Goal: Information Seeking & Learning: Learn about a topic

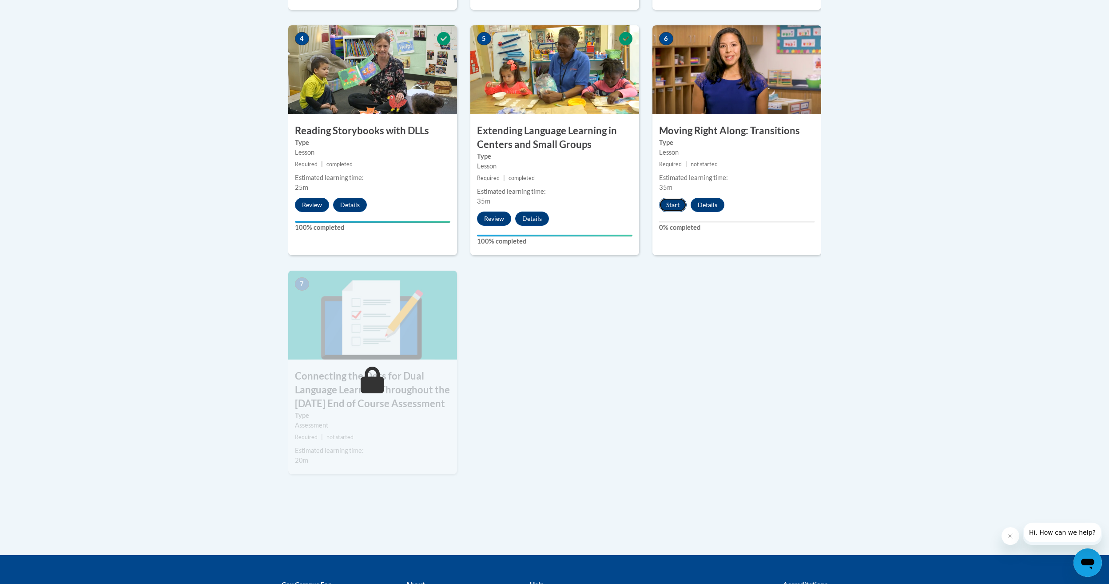
click at [676, 210] on button "Start" at bounding box center [673, 205] width 28 height 14
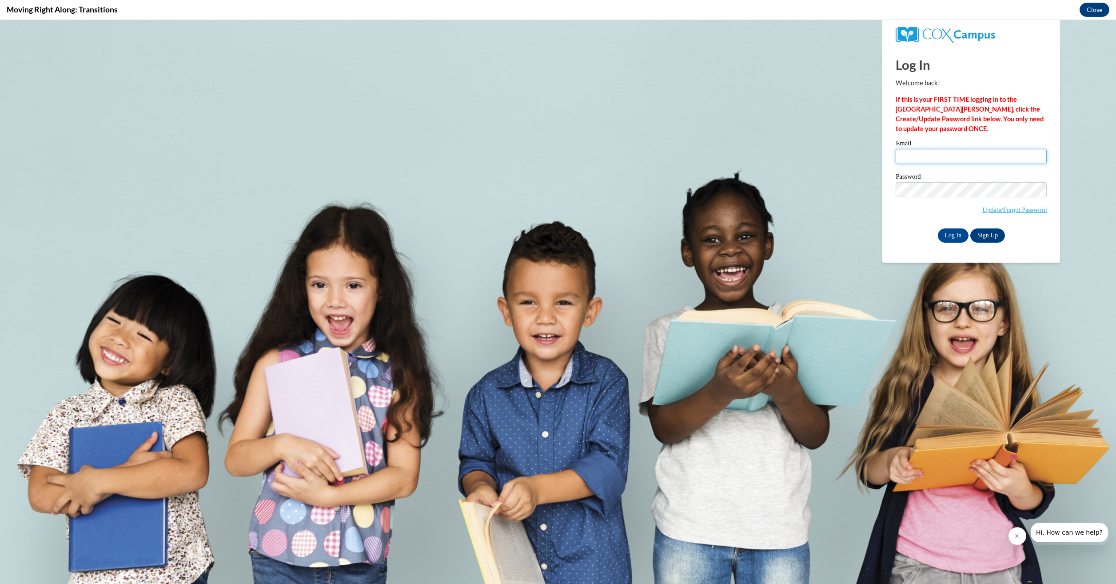
click at [949, 156] on input "Email" at bounding box center [970, 156] width 151 height 15
type input "amandablount24@gmail.com"
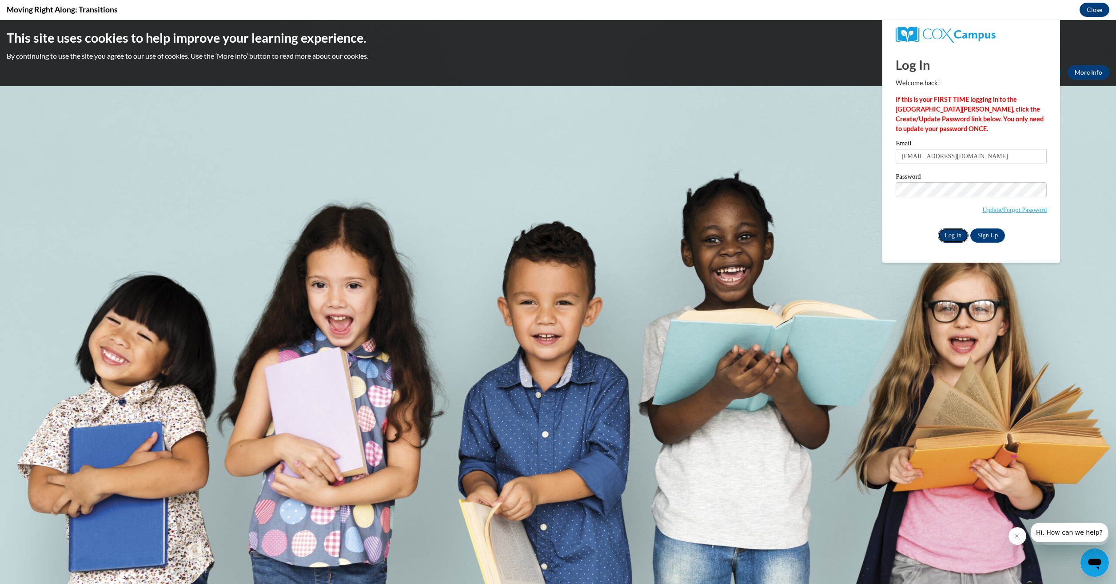
click at [949, 236] on input "Log In" at bounding box center [953, 235] width 31 height 14
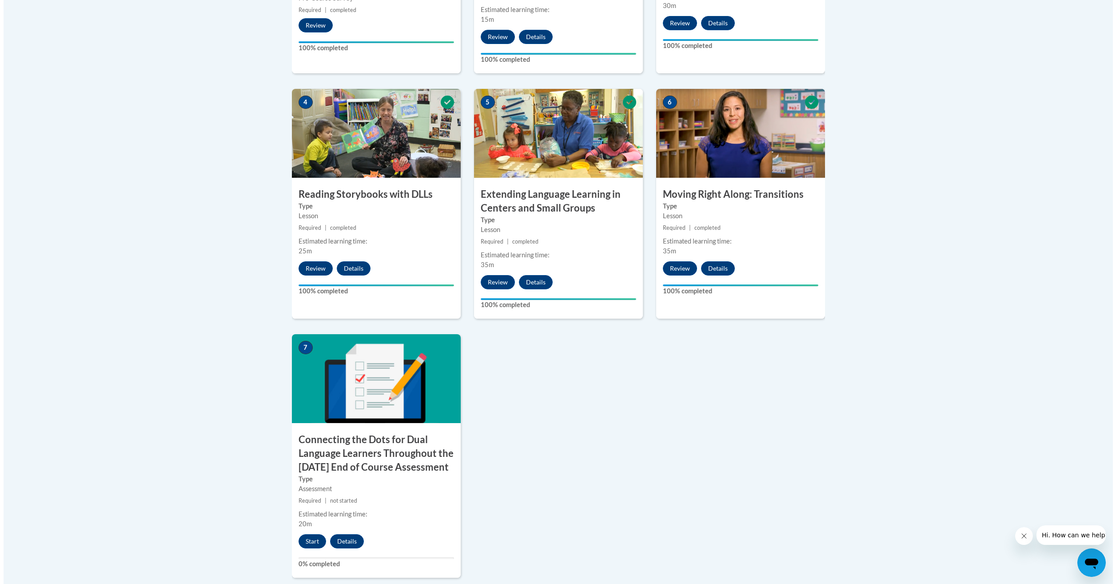
scroll to position [711, 0]
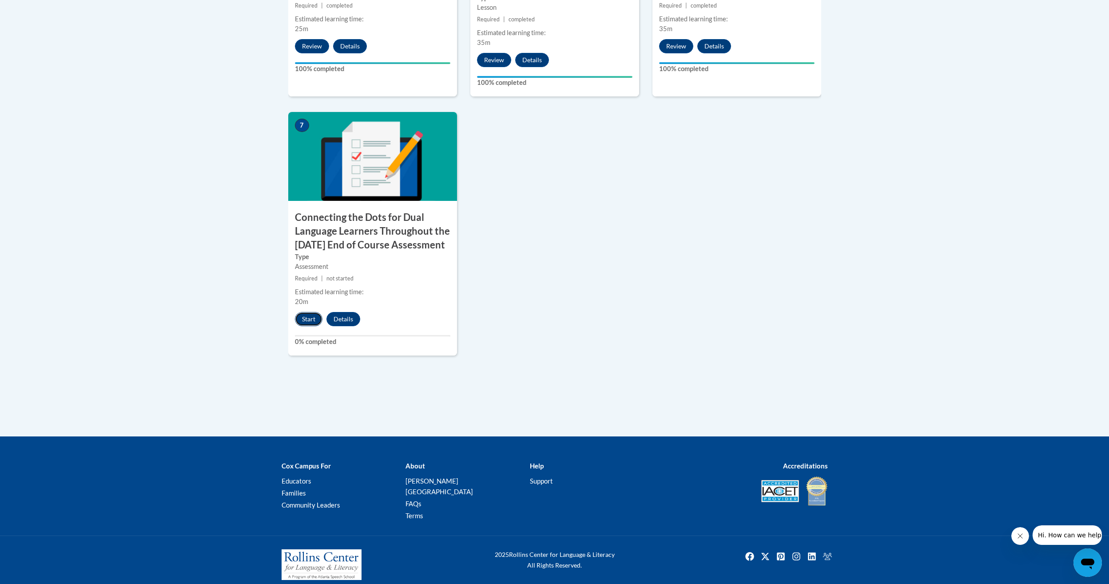
click at [311, 326] on button "Start" at bounding box center [309, 319] width 28 height 14
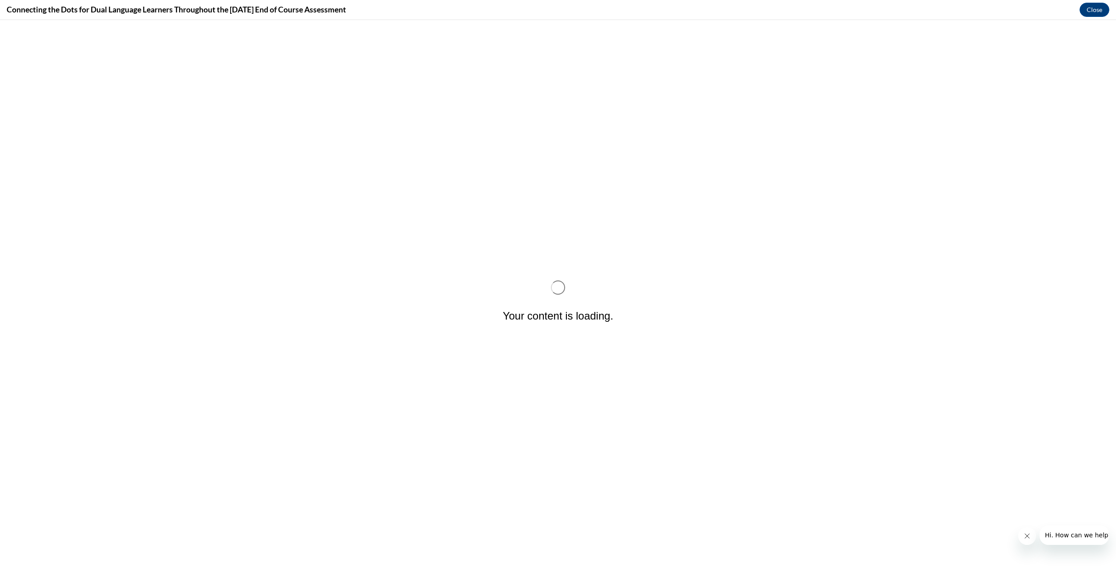
scroll to position [0, 0]
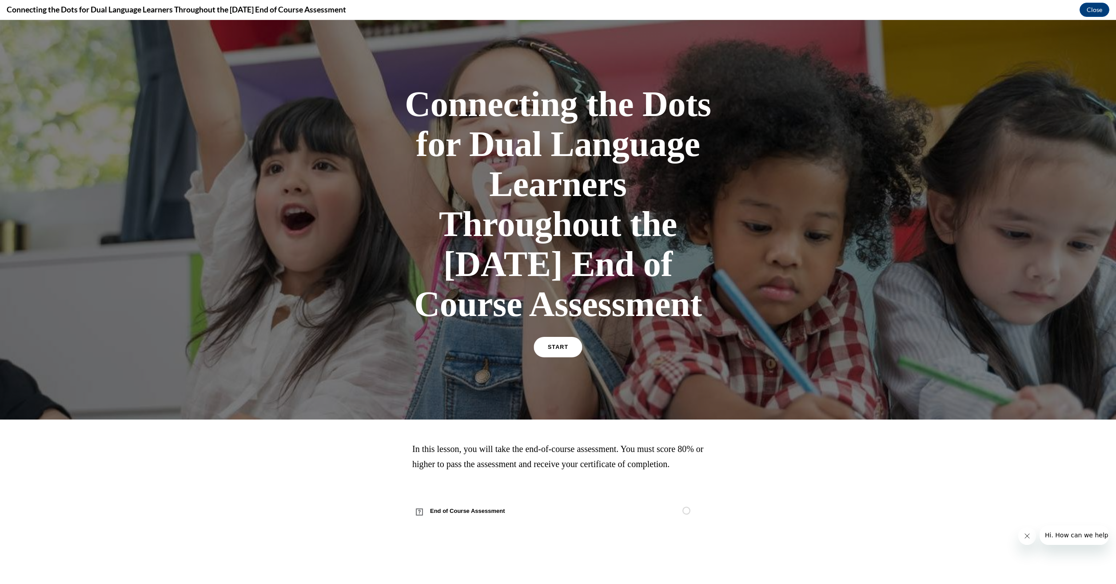
click at [561, 357] on link "START" at bounding box center [557, 347] width 48 height 20
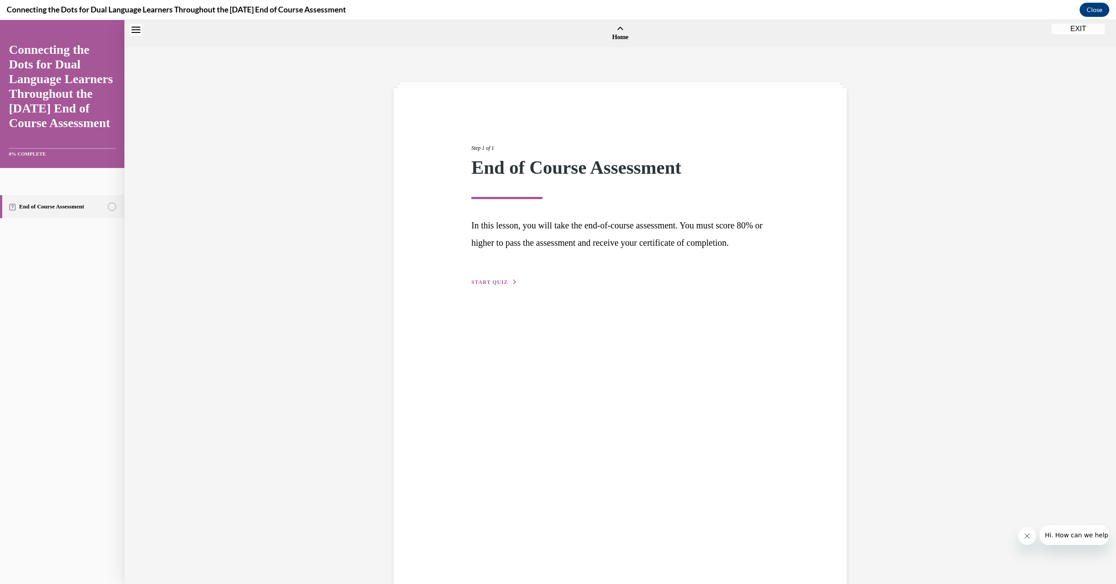
scroll to position [28, 0]
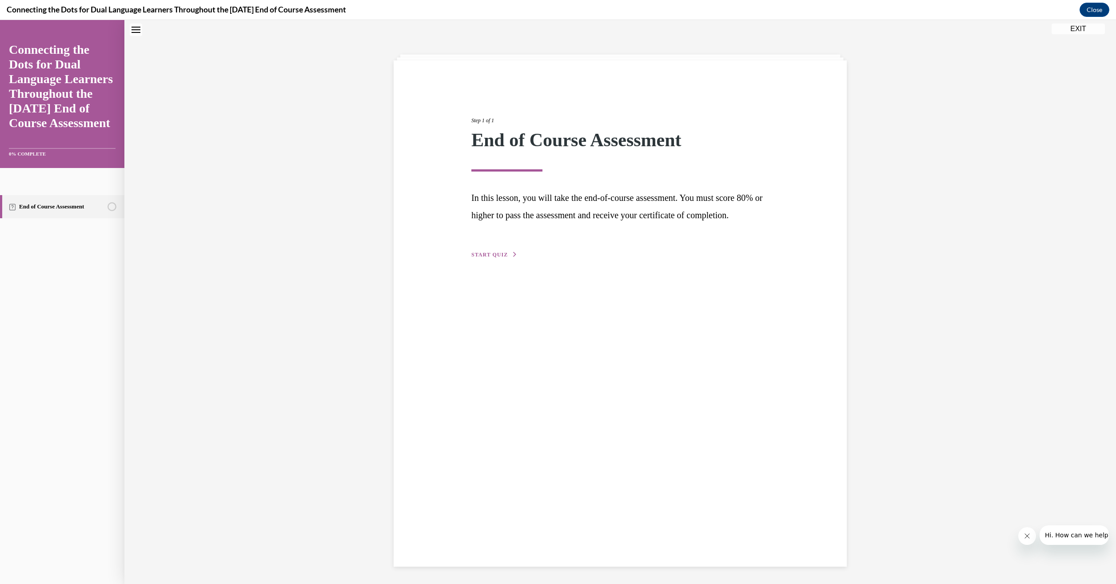
click at [482, 258] on span "START QUIZ" at bounding box center [489, 254] width 36 height 6
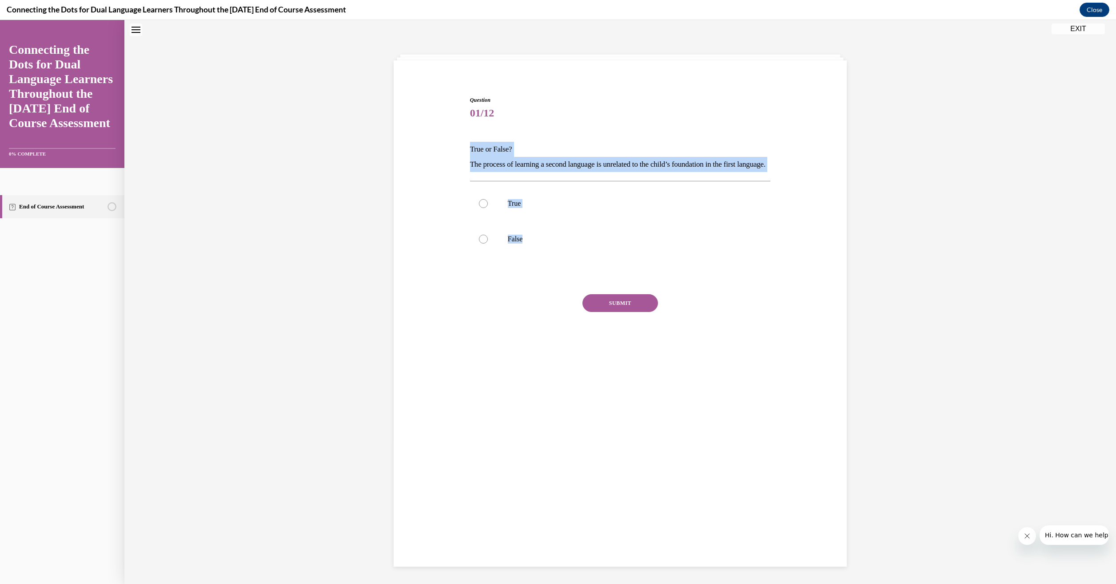
drag, startPoint x: 519, startPoint y: 255, endPoint x: 462, endPoint y: 145, distance: 123.8
click at [462, 145] on div "Question 01/12 True or False? The process of learning a second language is unre…" at bounding box center [619, 218] width 457 height 298
drag, startPoint x: 462, startPoint y: 145, endPoint x: 474, endPoint y: 160, distance: 19.2
copy div "True or False? The process of learning a second language is unrelated to the ch…"
click at [479, 243] on div at bounding box center [483, 239] width 9 height 9
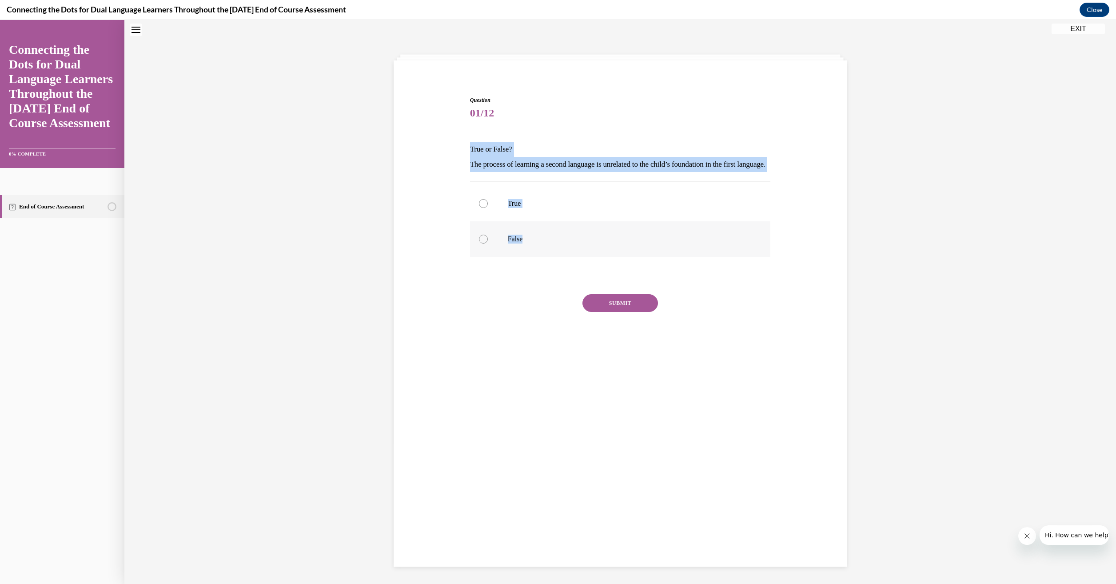
click at [479, 243] on input "False" at bounding box center [483, 239] width 9 height 9
radio input "true"
click at [640, 312] on button "SUBMIT" at bounding box center [620, 303] width 76 height 18
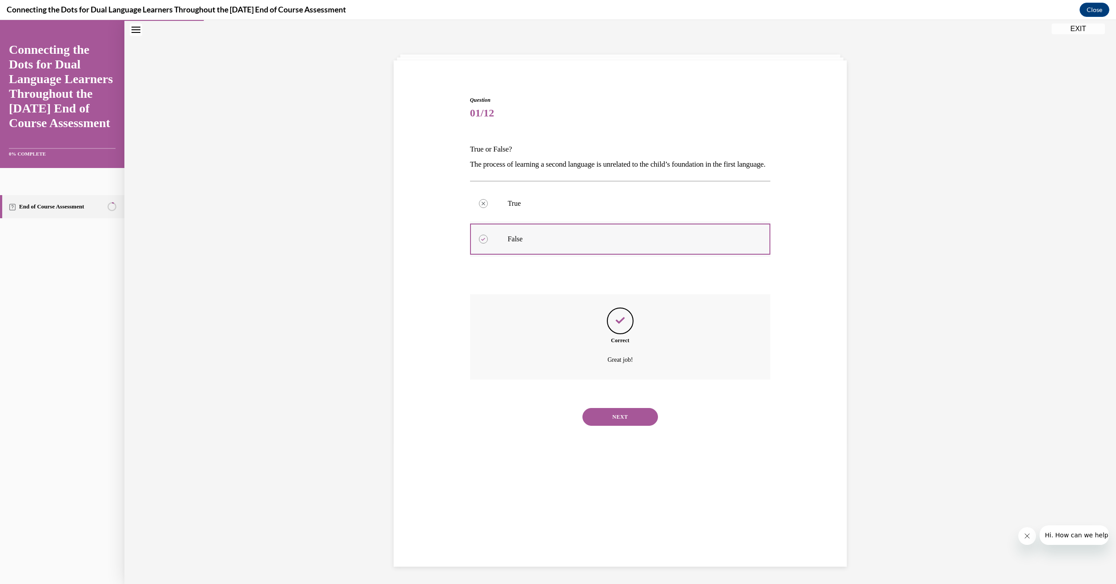
scroll to position [28, 0]
click at [633, 425] on button "NEXT" at bounding box center [620, 416] width 76 height 18
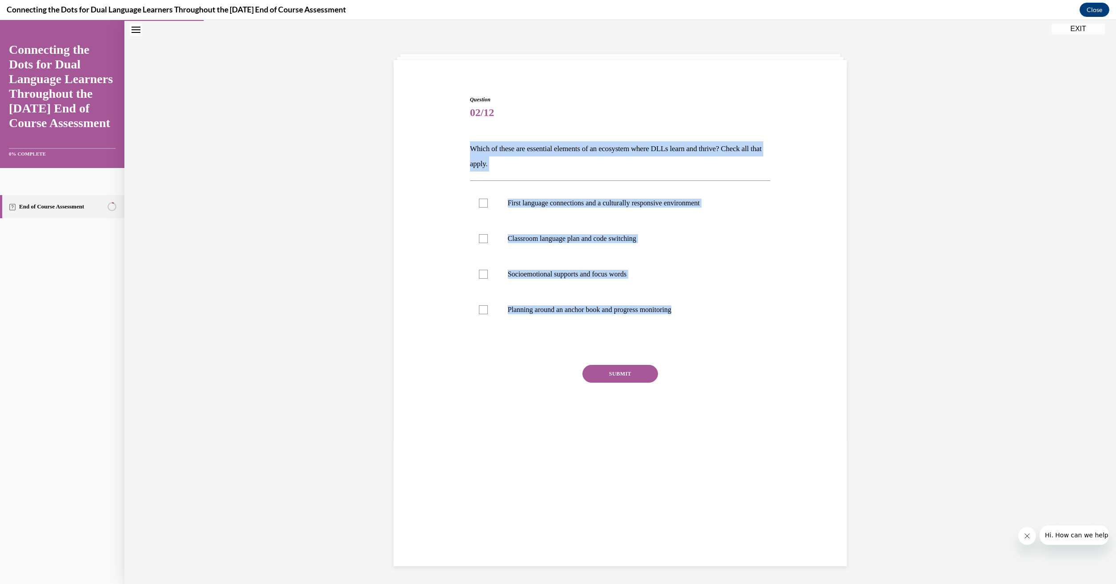
drag, startPoint x: 684, startPoint y: 310, endPoint x: 461, endPoint y: 134, distance: 284.7
click at [461, 134] on div "Question 02/12 Which of these are essential elements of an ecosystem where DLLs…" at bounding box center [619, 253] width 457 height 369
drag, startPoint x: 461, startPoint y: 134, endPoint x: 485, endPoint y: 155, distance: 32.4
copy div "Which of these are essential elements of an ecosystem where DLLs learn and thri…"
click at [479, 203] on div at bounding box center [483, 203] width 9 height 9
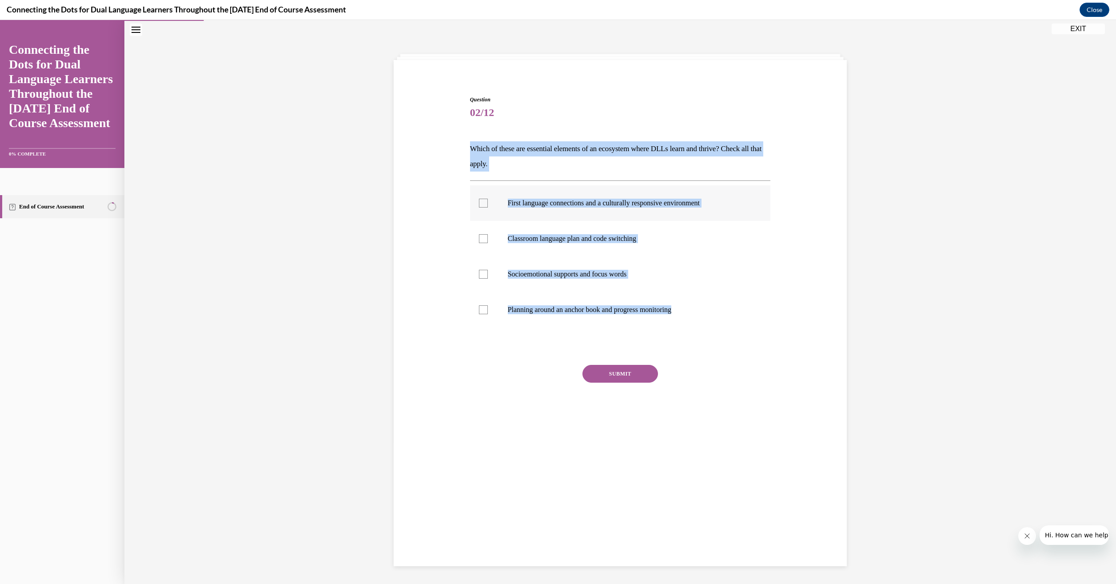
click at [479, 203] on input "First language connections and a culturally responsive environment" at bounding box center [483, 203] width 9 height 9
checkbox input "true"
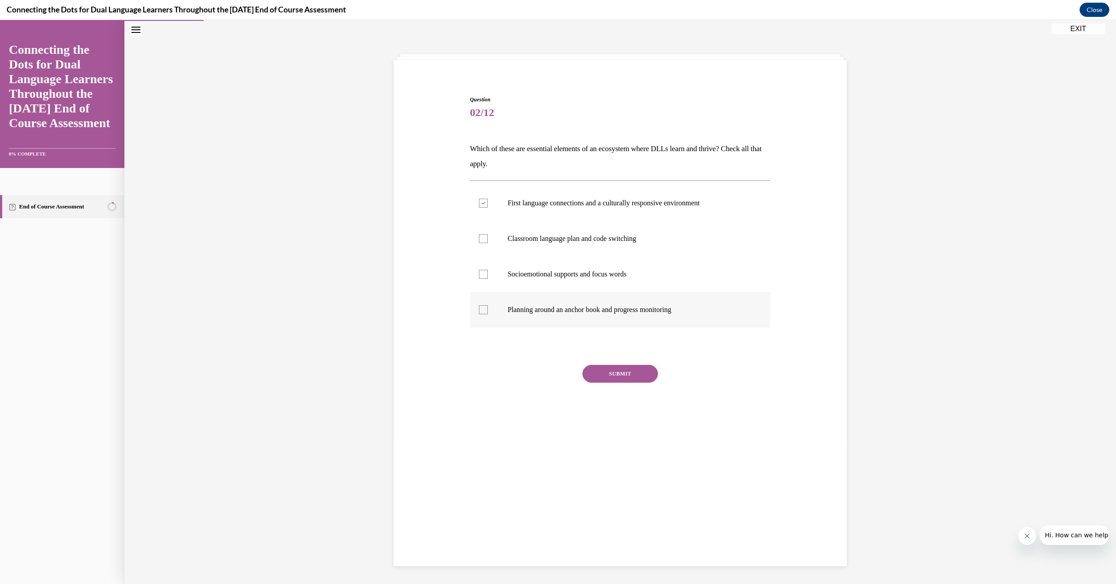
click at [479, 310] on div at bounding box center [483, 309] width 9 height 9
click at [479, 310] on input "Planning around an anchor book and progress monitoring" at bounding box center [483, 309] width 9 height 9
checkbox input "true"
click at [592, 378] on button "SUBMIT" at bounding box center [620, 374] width 76 height 18
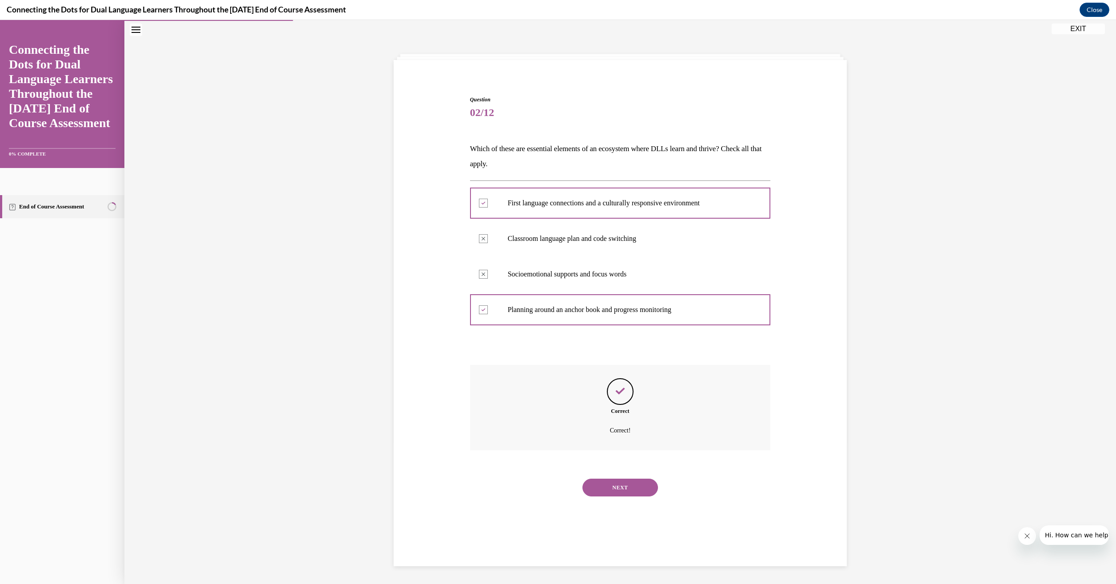
click at [629, 488] on button "NEXT" at bounding box center [620, 487] width 76 height 18
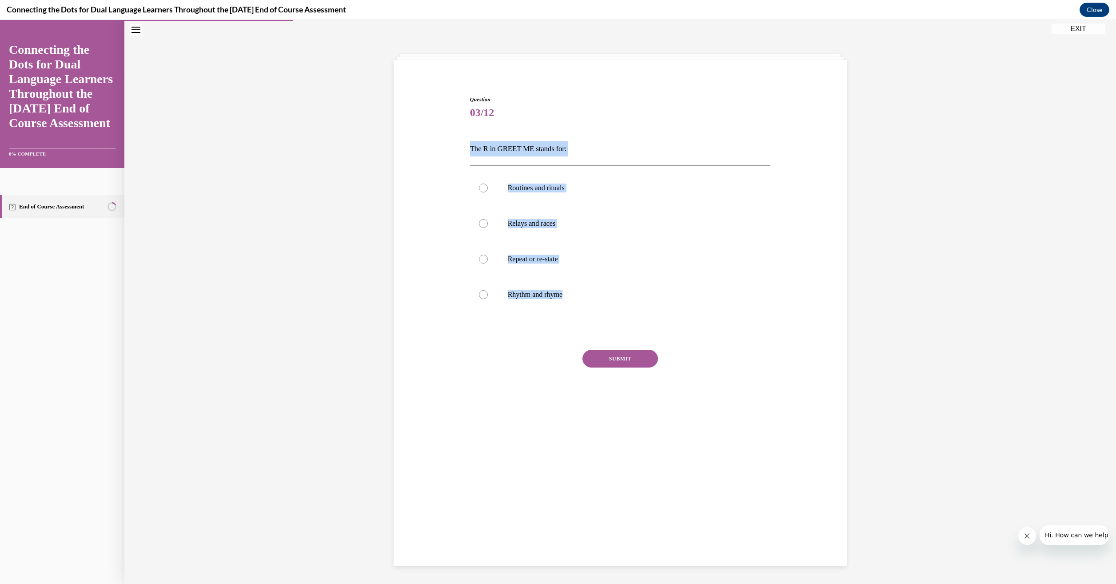
drag, startPoint x: 569, startPoint y: 296, endPoint x: 466, endPoint y: 153, distance: 175.8
click at [470, 153] on div "Question 03/12 The R in GREET ME stands for: Routines and rituals Relays and ra…" at bounding box center [620, 258] width 301 height 327
drag, startPoint x: 466, startPoint y: 153, endPoint x: 492, endPoint y: 153, distance: 25.3
copy div "The R in GREET ME stands for: Routines and rituals Relays and races Repeat or r…"
click at [479, 186] on div at bounding box center [483, 187] width 9 height 9
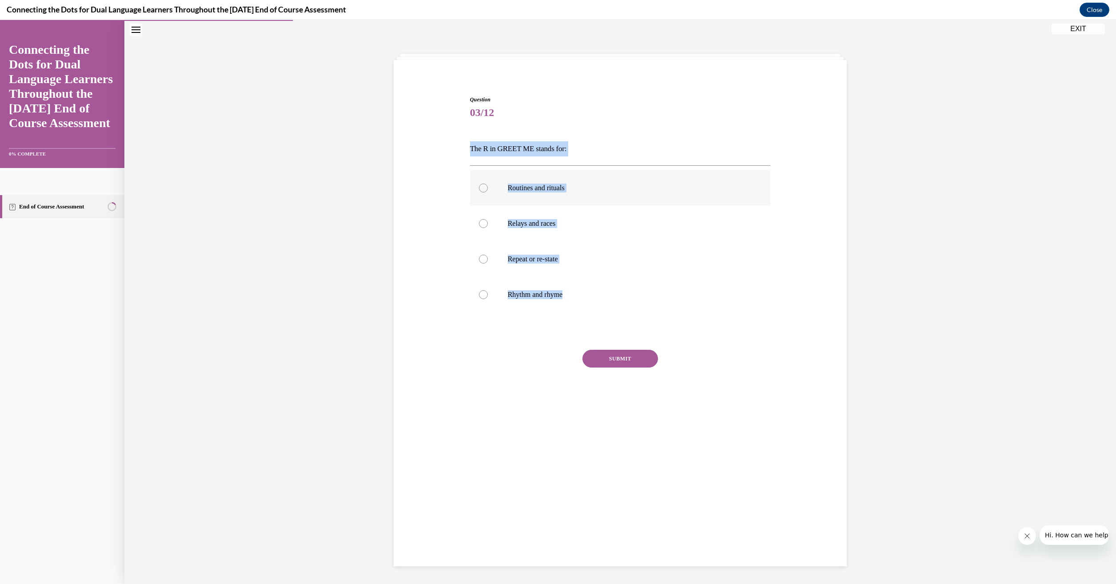
click at [479, 186] on input "Routines and rituals" at bounding box center [483, 187] width 9 height 9
radio input "true"
click at [636, 361] on button "SUBMIT" at bounding box center [620, 359] width 76 height 18
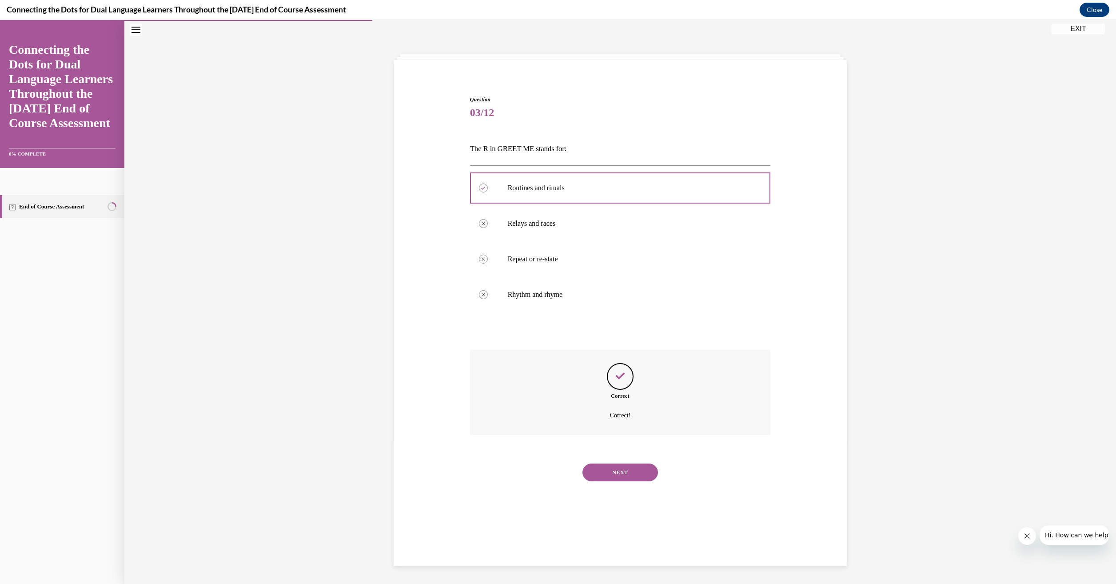
click at [627, 474] on button "NEXT" at bounding box center [620, 472] width 76 height 18
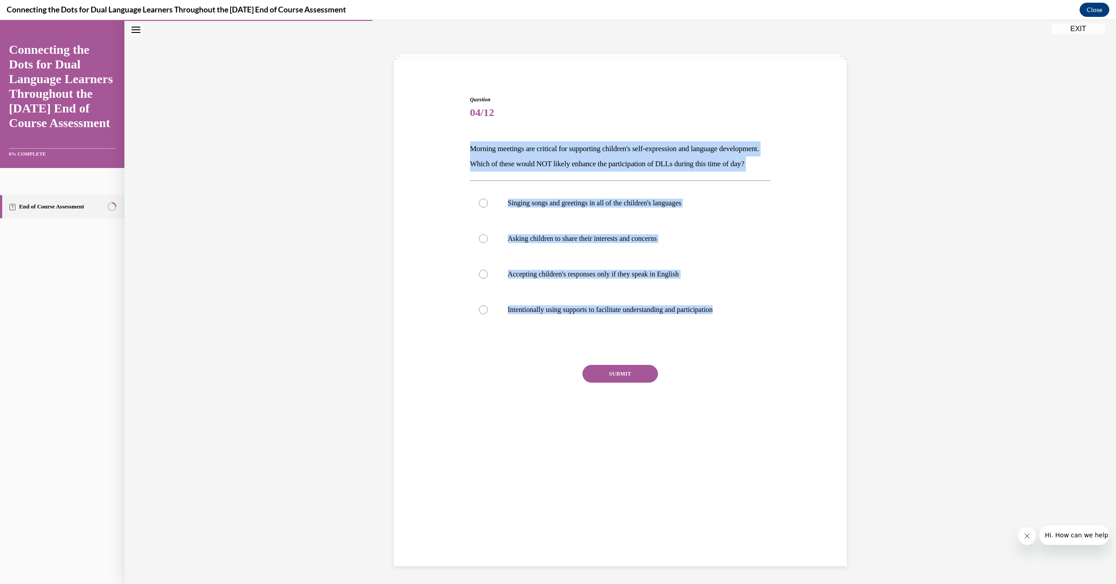
drag, startPoint x: 729, startPoint y: 325, endPoint x: 466, endPoint y: 148, distance: 316.6
click at [470, 148] on div "Question 04/12 Morning meetings are critical for supporting children's self-exp…" at bounding box center [620, 266] width 301 height 342
drag, startPoint x: 466, startPoint y: 148, endPoint x: 517, endPoint y: 161, distance: 52.2
copy div "Morning meetings are critical for supporting children's self-expression and lan…"
click at [481, 278] on div at bounding box center [483, 274] width 9 height 9
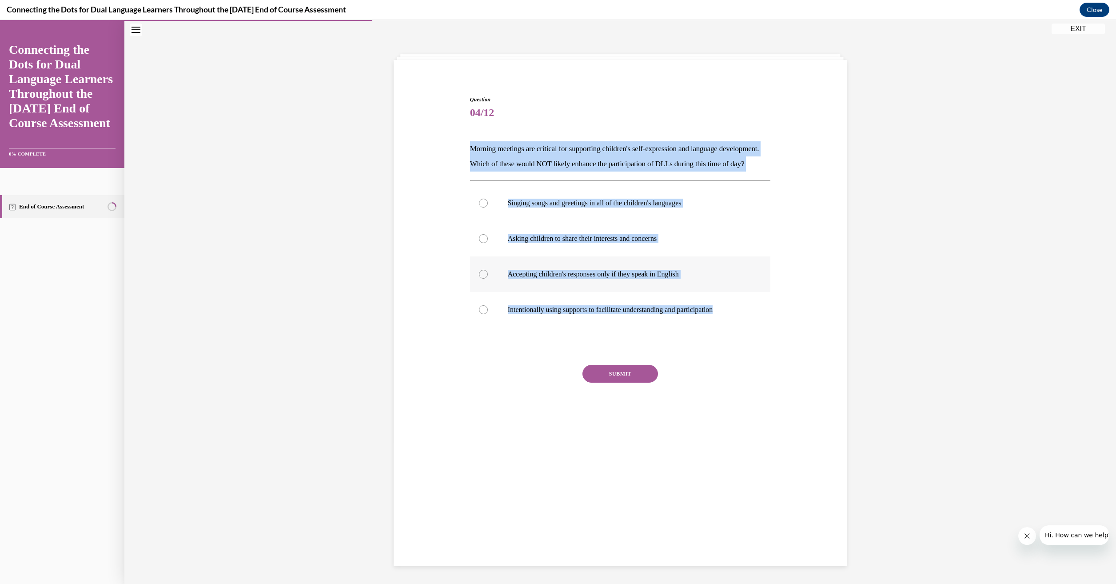
click at [481, 278] on input "Accepting children's responses only if they speak in English" at bounding box center [483, 274] width 9 height 9
radio input "true"
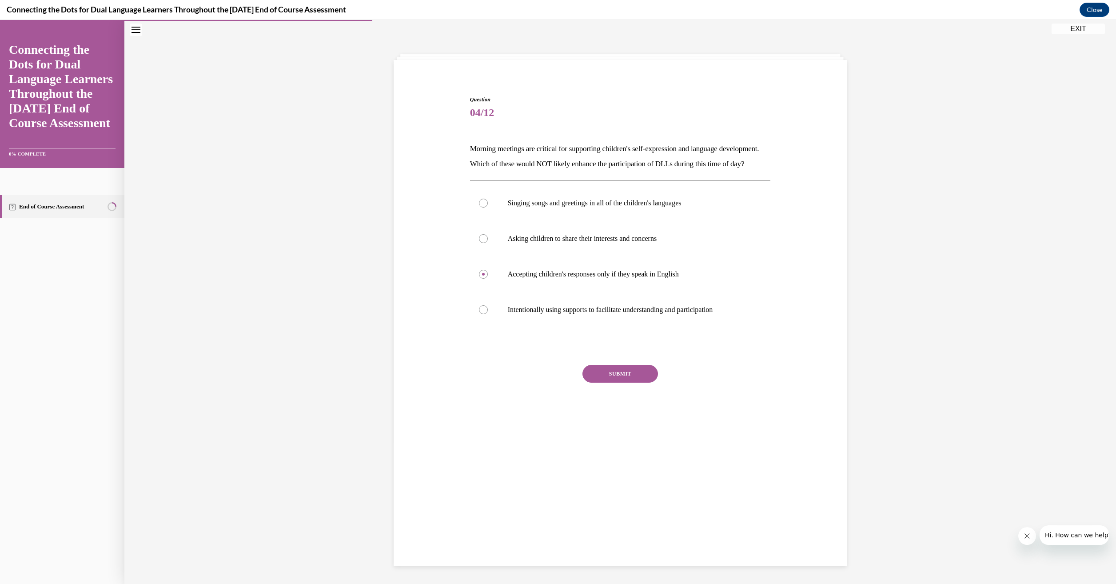
click at [594, 382] on button "SUBMIT" at bounding box center [620, 374] width 76 height 18
click at [615, 496] on button "NEXT" at bounding box center [620, 487] width 76 height 18
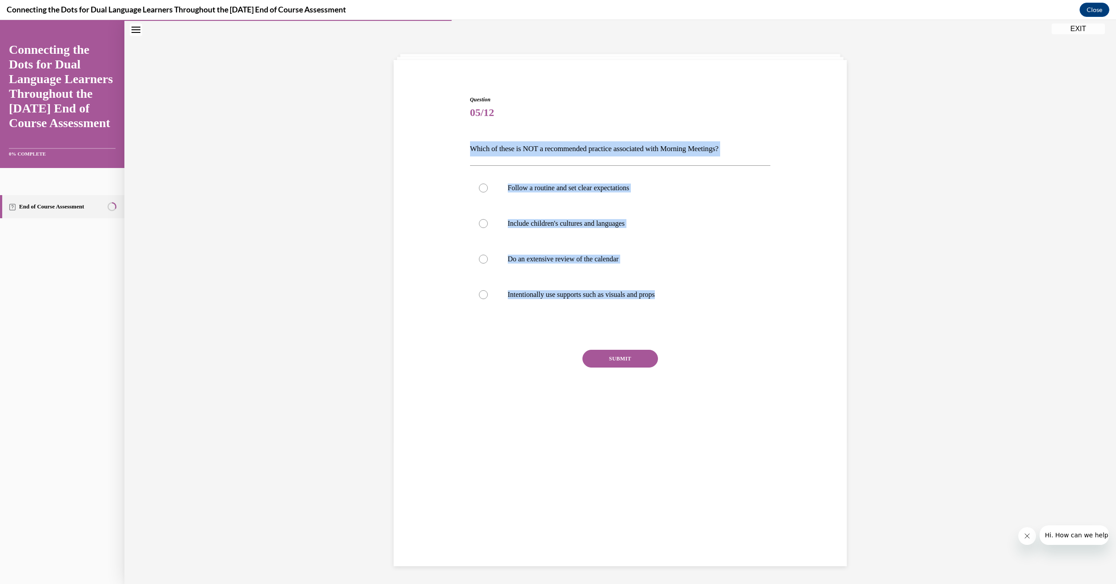
drag, startPoint x: 667, startPoint y: 298, endPoint x: 469, endPoint y: 153, distance: 245.6
click at [470, 153] on div "Question 05/12 Which of these is NOT a recommended practice associated with Mor…" at bounding box center [620, 258] width 301 height 327
drag, startPoint x: 469, startPoint y: 153, endPoint x: 487, endPoint y: 152, distance: 18.7
copy div "Which of these is NOT a recommended practice associated with Morning Meetings? …"
click at [481, 259] on div at bounding box center [483, 258] width 9 height 9
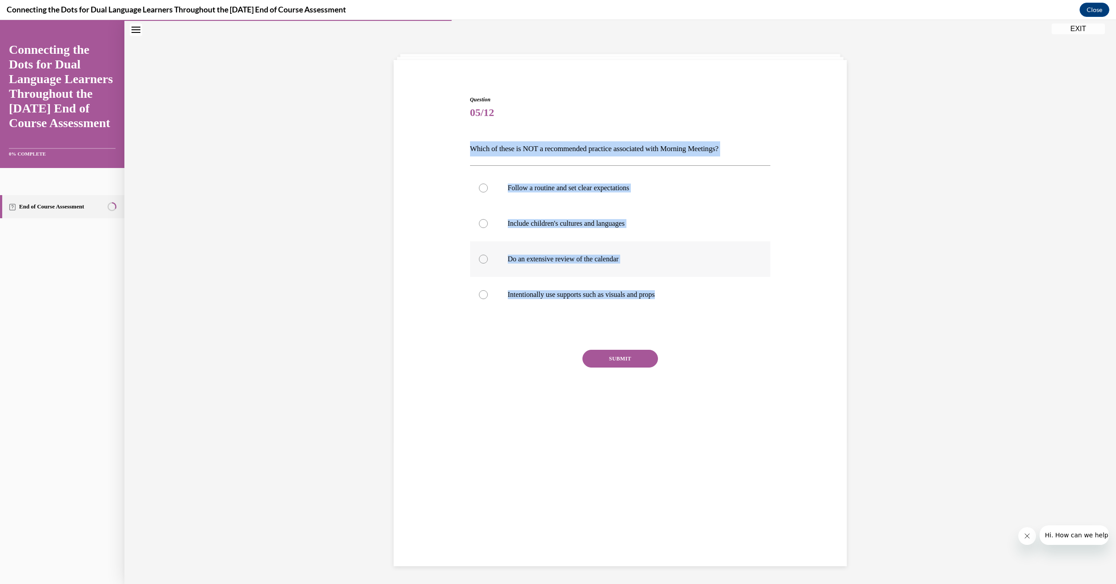
click at [481, 259] on input "Do an extensive review of the calendar" at bounding box center [483, 258] width 9 height 9
radio input "true"
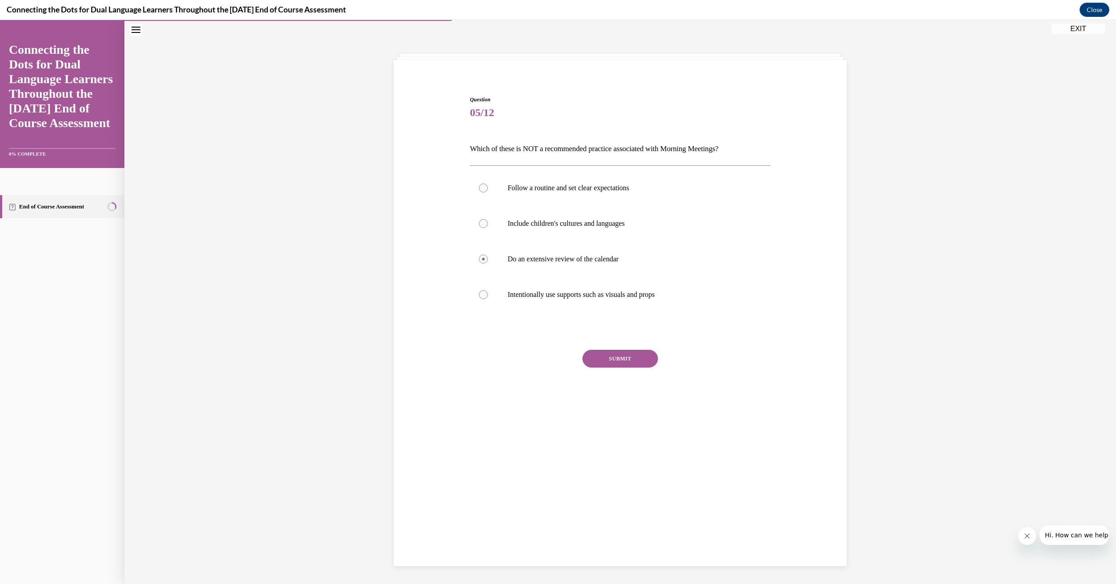
click at [636, 360] on button "SUBMIT" at bounding box center [620, 359] width 76 height 18
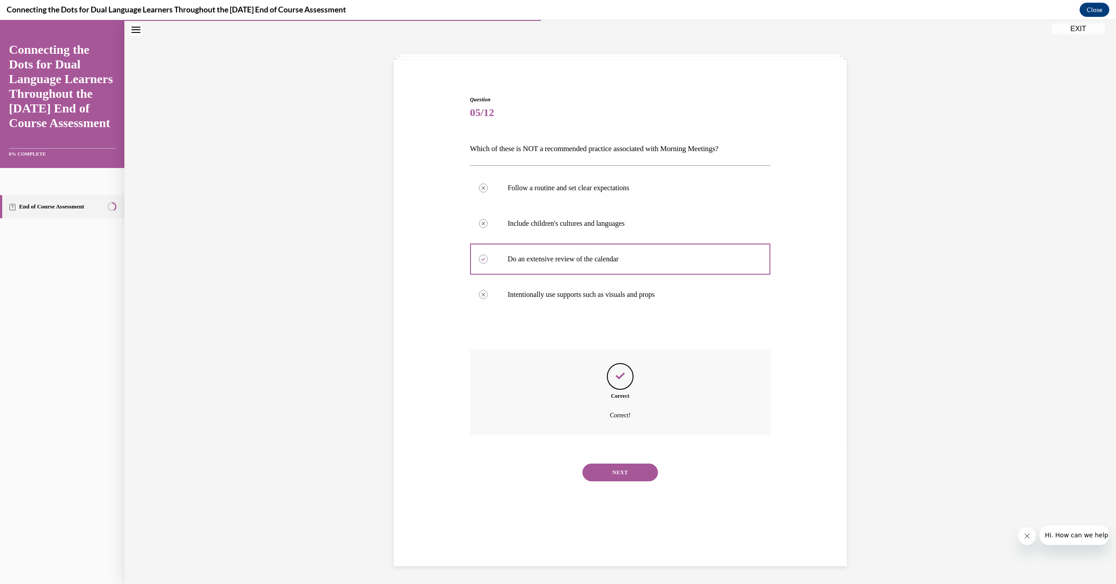
click at [608, 471] on button "NEXT" at bounding box center [620, 472] width 76 height 18
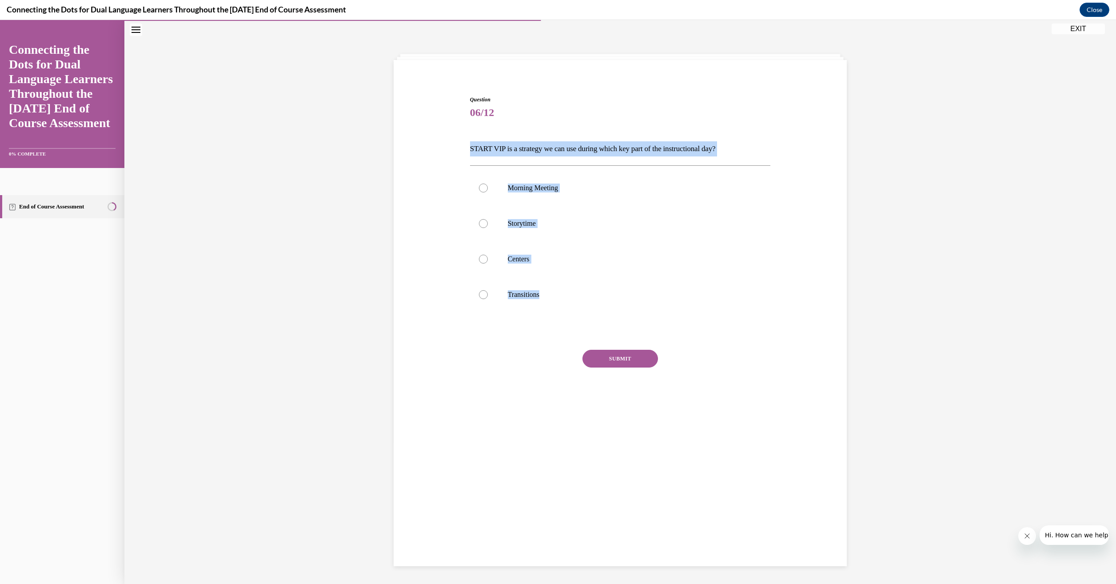
drag, startPoint x: 540, startPoint y: 293, endPoint x: 467, endPoint y: 149, distance: 160.9
click at [470, 149] on div "Question 06/12 START VIP is a strategy we can use during which key part of the …" at bounding box center [620, 258] width 301 height 327
drag, startPoint x: 467, startPoint y: 149, endPoint x: 505, endPoint y: 149, distance: 38.6
copy div "START VIP is a strategy we can use during which key part of the instructional d…"
click at [479, 224] on div at bounding box center [483, 223] width 9 height 9
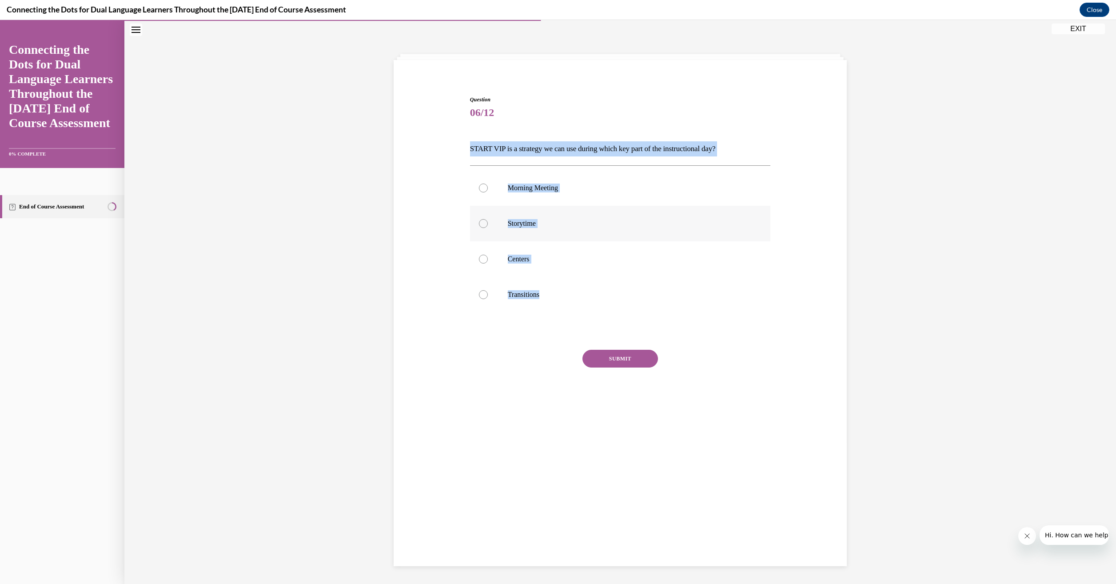
click at [479, 224] on input "Storytime" at bounding box center [483, 223] width 9 height 9
radio input "true"
click at [604, 359] on button "SUBMIT" at bounding box center [620, 359] width 76 height 18
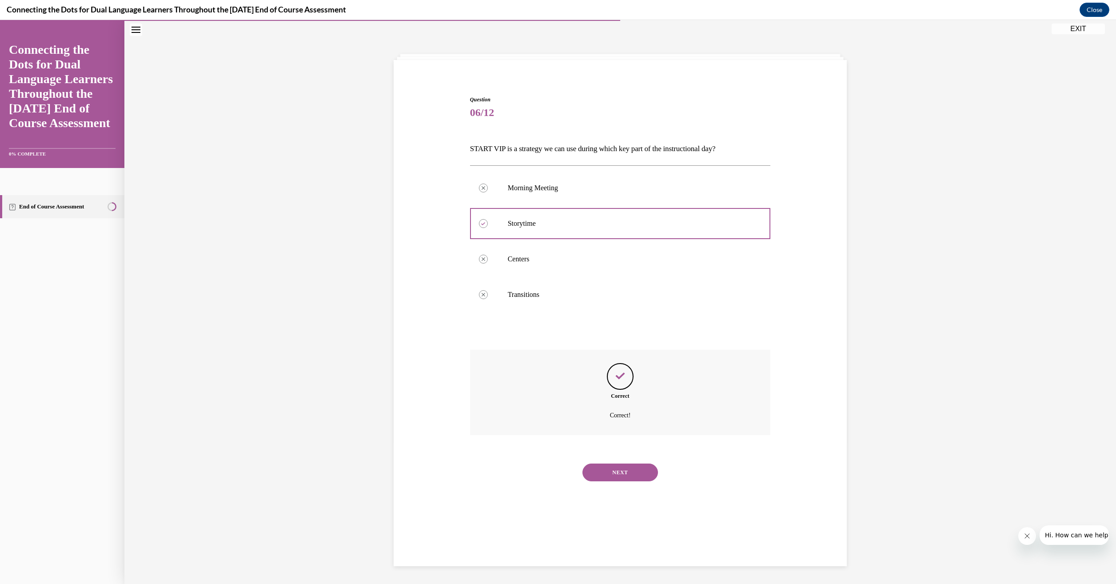
click at [622, 477] on button "NEXT" at bounding box center [620, 472] width 76 height 18
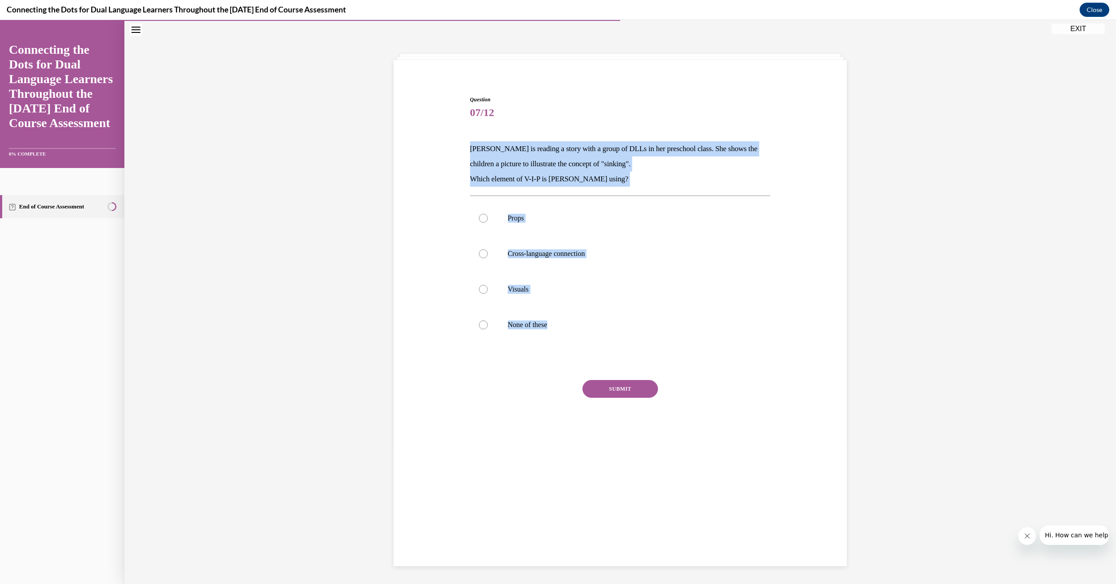
drag, startPoint x: 551, startPoint y: 328, endPoint x: 467, endPoint y: 150, distance: 196.9
click at [470, 150] on div "Question 07/12 Lucia is reading a story with a group of DLLs in her preschool c…" at bounding box center [620, 273] width 301 height 357
drag, startPoint x: 467, startPoint y: 150, endPoint x: 496, endPoint y: 167, distance: 33.8
copy div "Lucia is reading a story with a group of DLLs in her preschool class. She shows…"
click at [480, 290] on div at bounding box center [483, 289] width 9 height 9
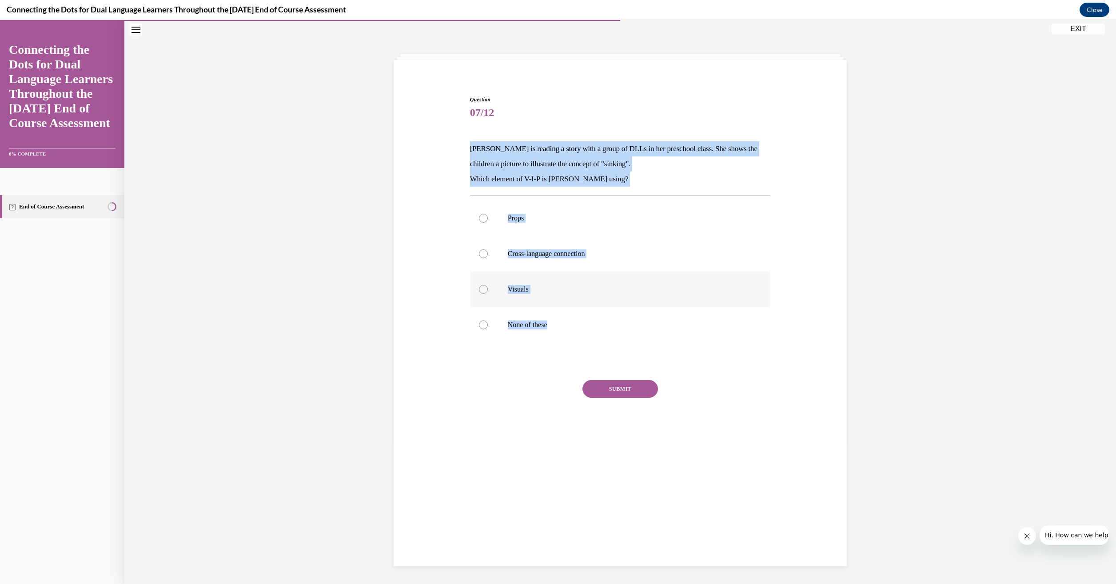
click at [480, 290] on input "Visuals" at bounding box center [483, 289] width 9 height 9
radio input "true"
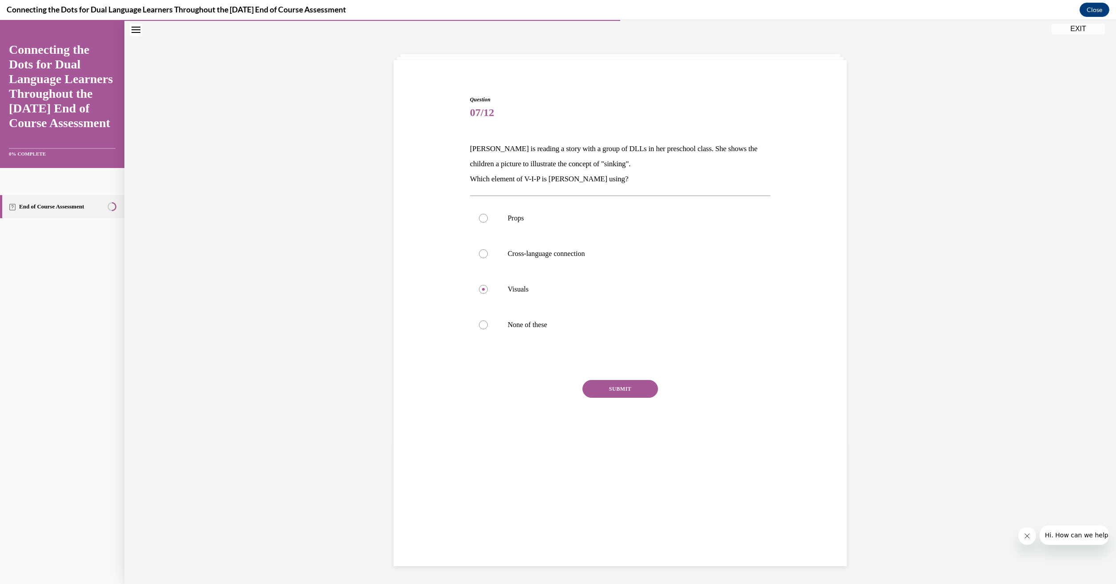
click at [635, 393] on button "SUBMIT" at bounding box center [620, 389] width 76 height 18
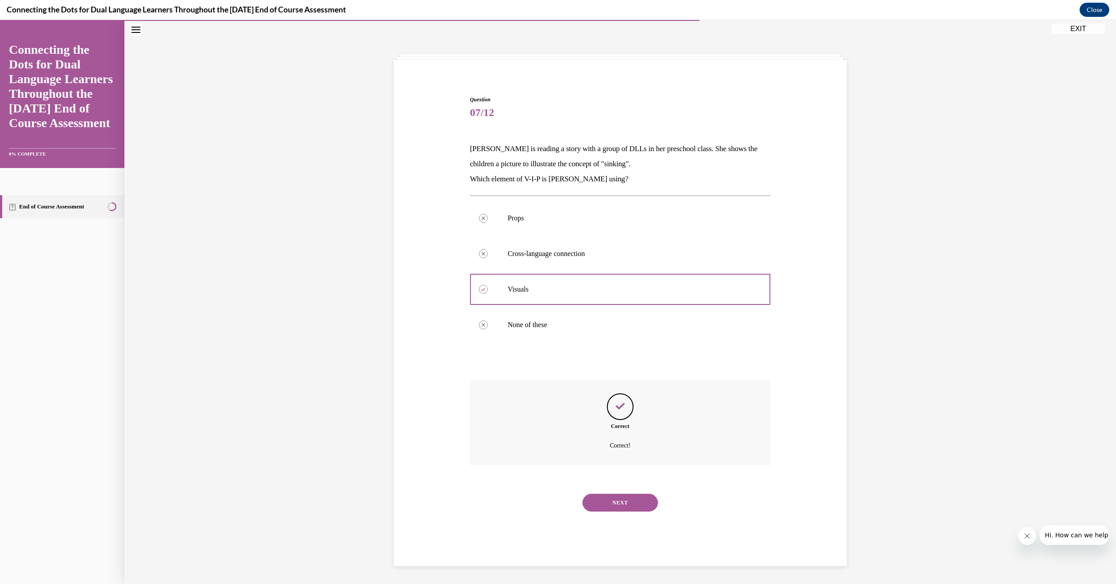
click at [635, 505] on button "NEXT" at bounding box center [620, 502] width 76 height 18
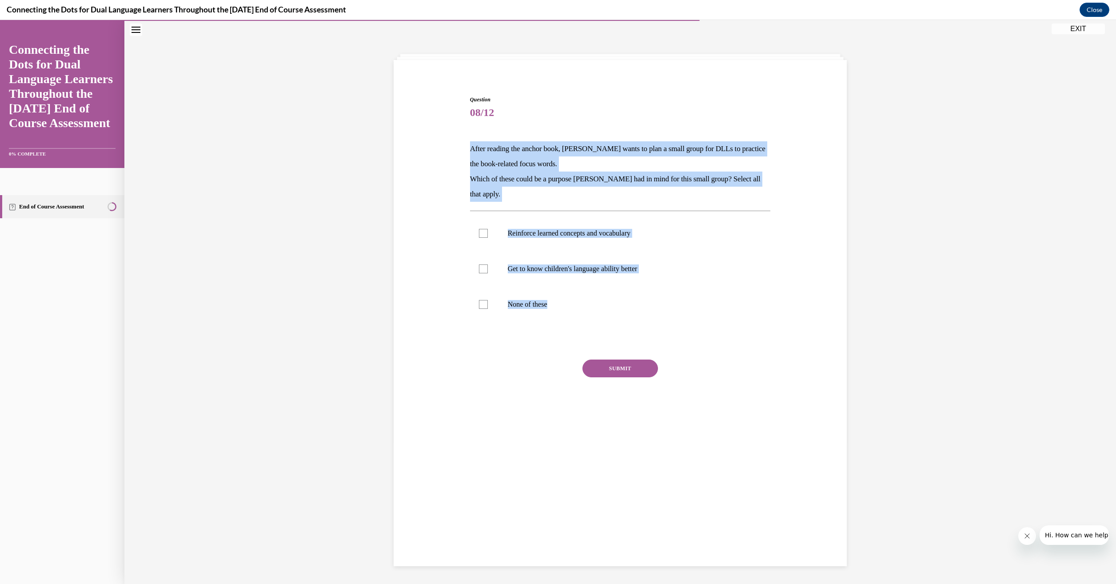
drag, startPoint x: 552, startPoint y: 305, endPoint x: 463, endPoint y: 142, distance: 185.8
click at [463, 142] on div "Question 08/12 After reading the anchor book, Jonathan wants to plan a small gr…" at bounding box center [619, 250] width 457 height 363
drag, startPoint x: 463, startPoint y: 142, endPoint x: 491, endPoint y: 156, distance: 31.2
copy div "After reading the anchor book, Jonathan wants to plan a small group for DLLs to…"
click at [481, 234] on div at bounding box center [483, 233] width 9 height 9
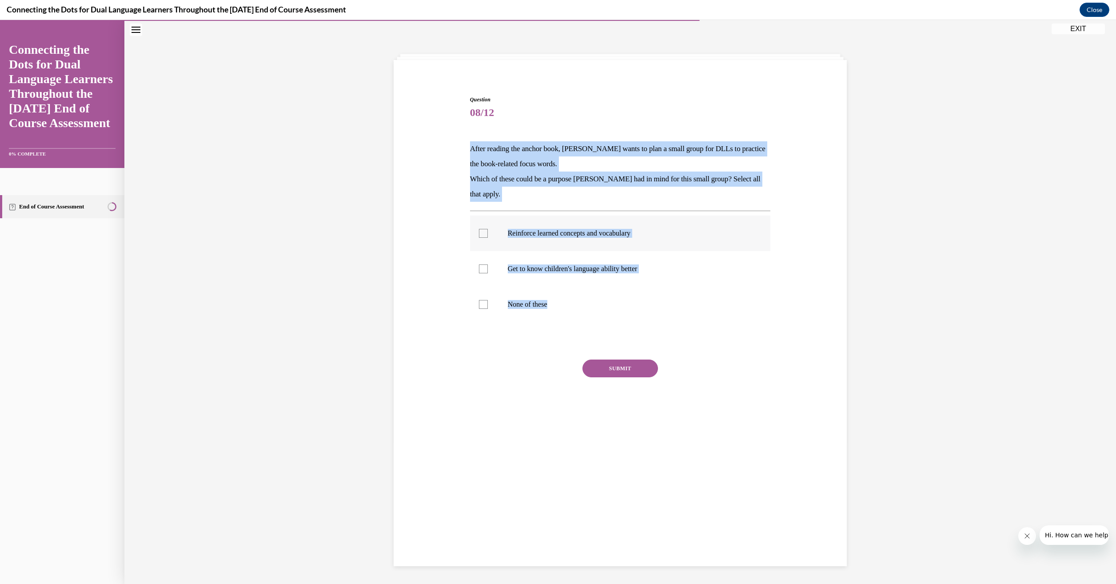
click at [481, 234] on input "Reinforce learned concepts and vocabulary" at bounding box center [483, 233] width 9 height 9
checkbox input "true"
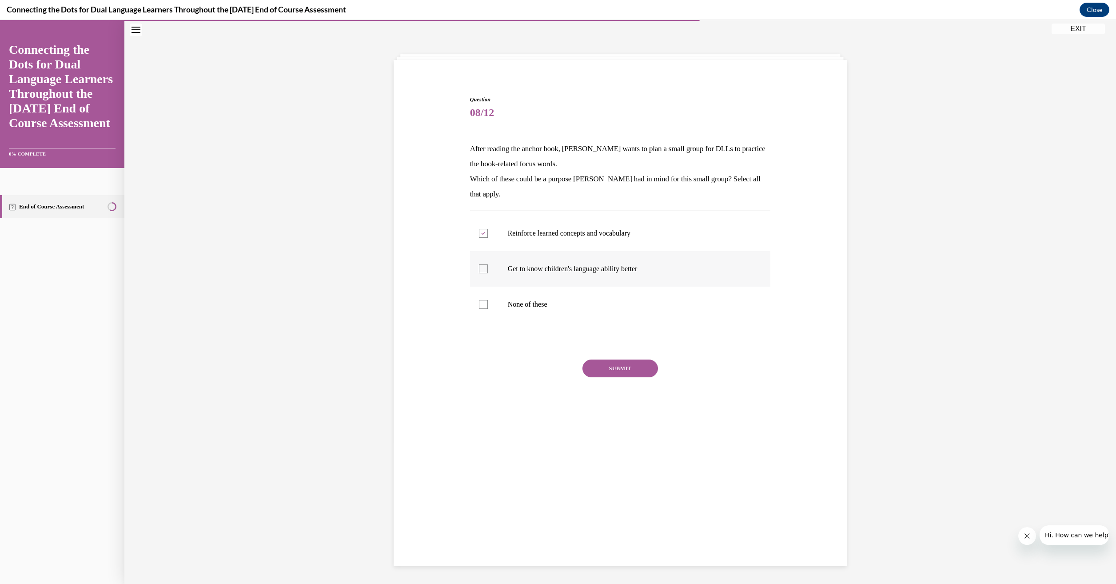
click at [481, 265] on div at bounding box center [483, 268] width 9 height 9
click at [481, 265] on input "Get to know children's language ability better" at bounding box center [483, 268] width 9 height 9
checkbox input "true"
click at [591, 367] on button "SUBMIT" at bounding box center [620, 368] width 76 height 18
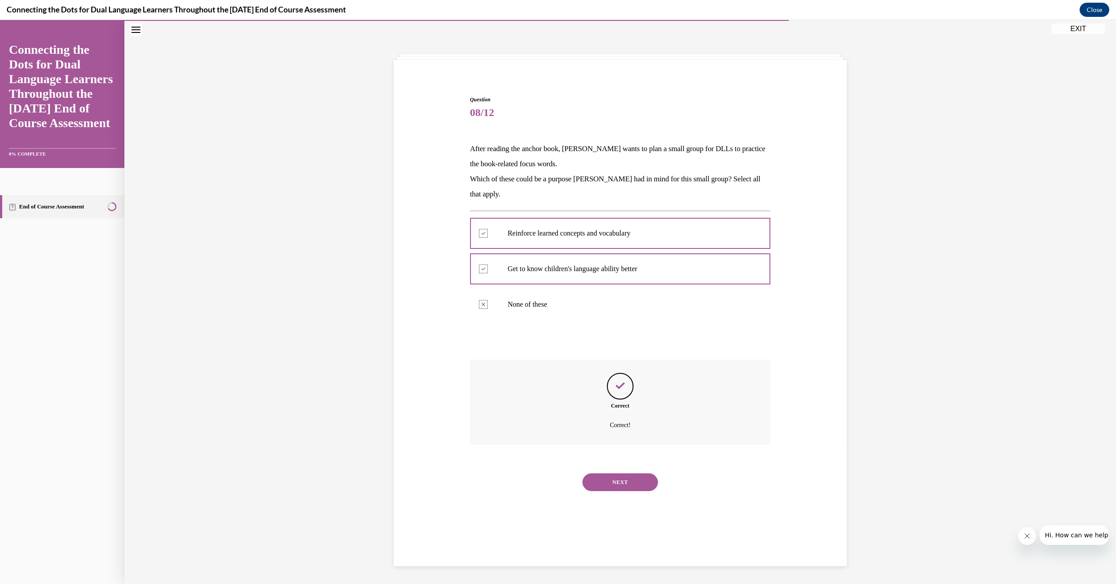
click at [633, 486] on button "NEXT" at bounding box center [620, 482] width 76 height 18
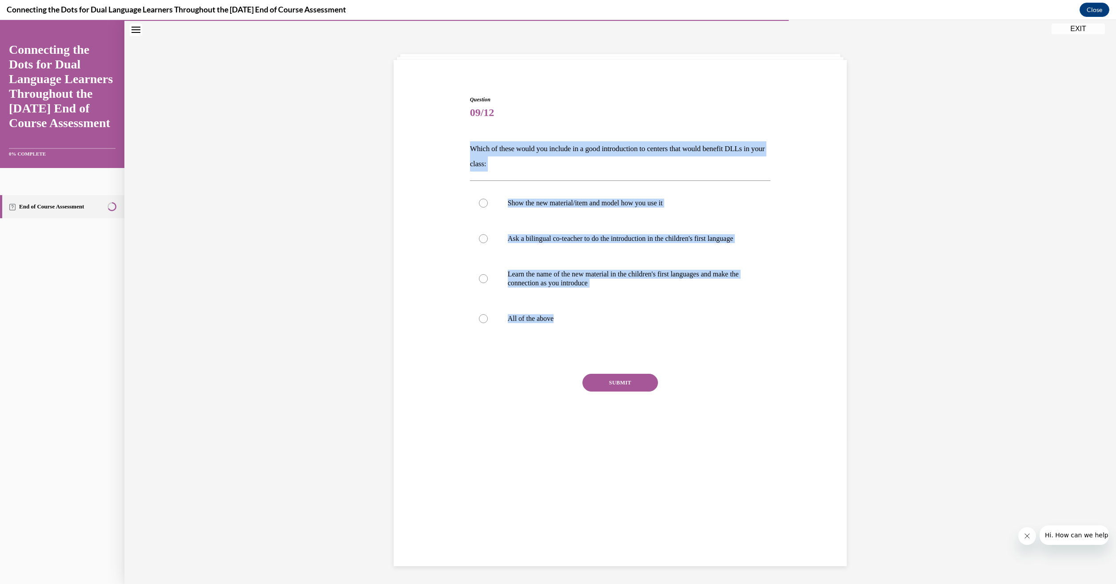
drag, startPoint x: 556, startPoint y: 325, endPoint x: 464, endPoint y: 153, distance: 194.7
click at [468, 153] on div "Question 09/12 Which of these would you include in a good introduction to cente…" at bounding box center [620, 264] width 305 height 364
drag, startPoint x: 464, startPoint y: 153, endPoint x: 491, endPoint y: 147, distance: 27.2
copy div "Which of these would you include in a good introduction to centers that would b…"
click at [482, 323] on div at bounding box center [483, 318] width 9 height 9
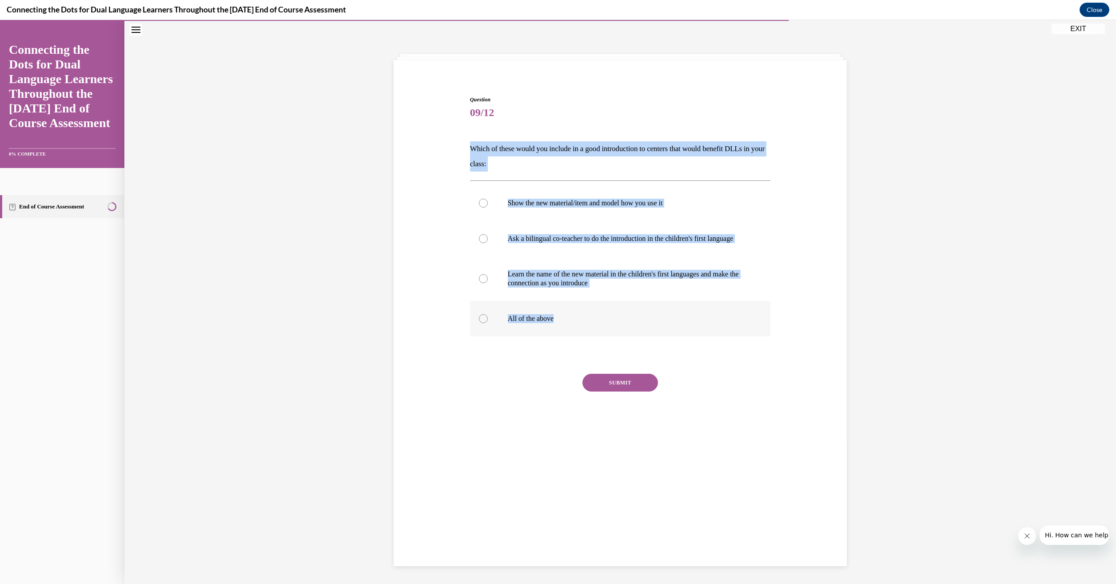
click at [482, 323] on input "All of the above" at bounding box center [483, 318] width 9 height 9
radio input "true"
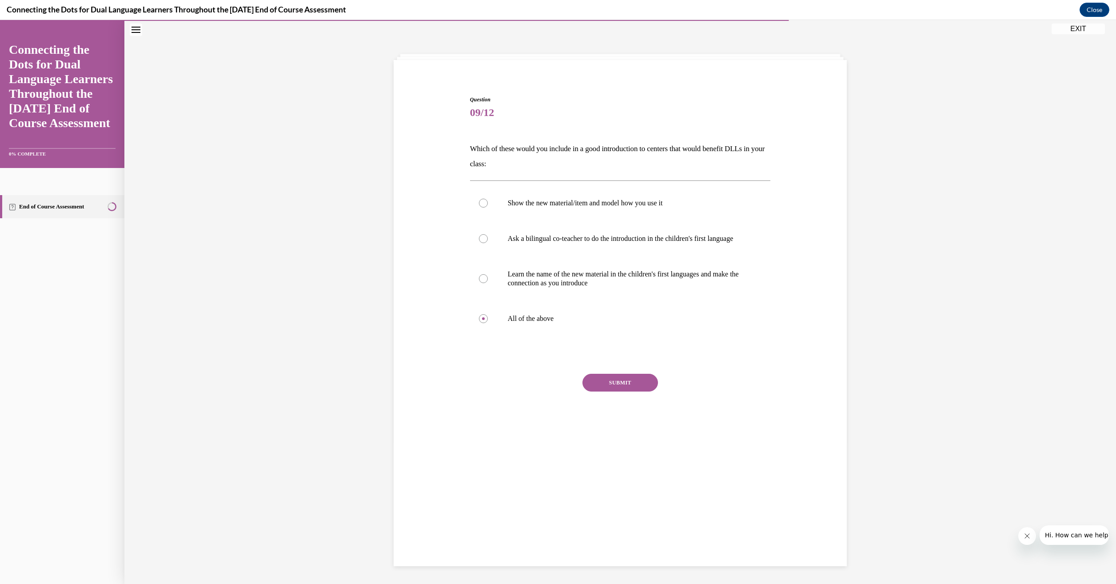
click at [606, 390] on button "SUBMIT" at bounding box center [620, 383] width 76 height 18
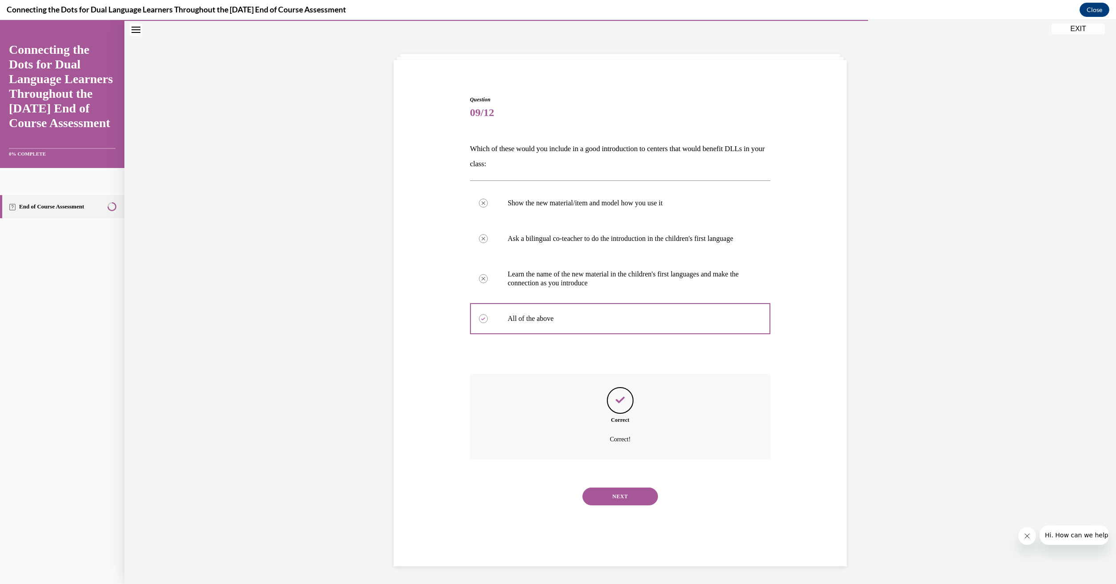
click at [630, 502] on button "NEXT" at bounding box center [620, 496] width 76 height 18
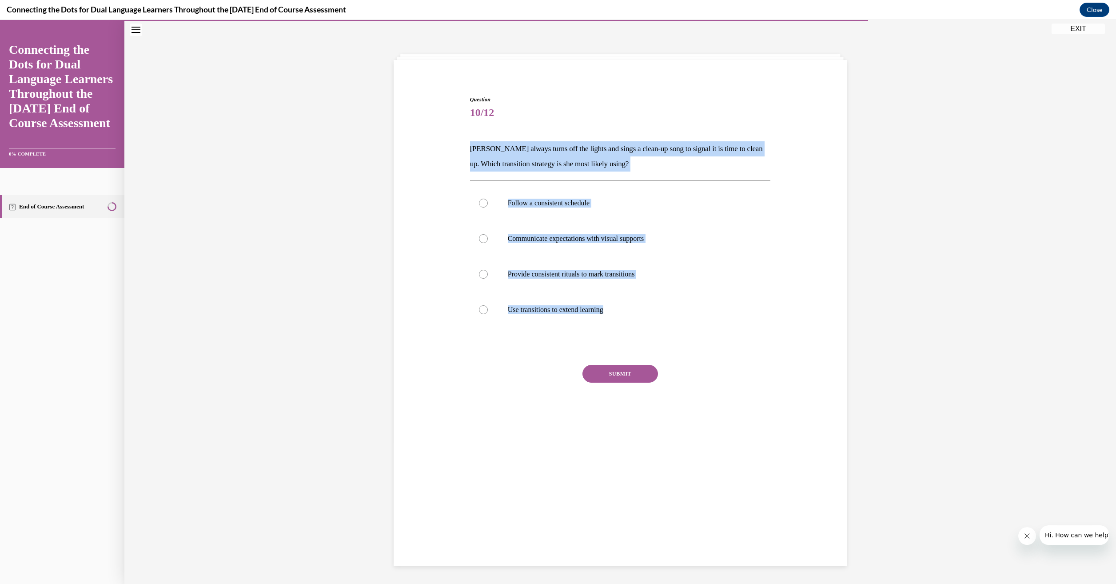
drag, startPoint x: 549, startPoint y: 312, endPoint x: 446, endPoint y: 147, distance: 195.0
click at [446, 147] on div "Question 10/12 Carolyn always turns off the lights and sings a clean-up song to…" at bounding box center [619, 253] width 457 height 369
copy div "Carolyn always turns off the lights and sings a clean-up song to signal it is t…"
click at [479, 271] on div at bounding box center [483, 274] width 9 height 9
click at [479, 271] on input "Provide consistent rituals to mark transitions" at bounding box center [483, 274] width 9 height 9
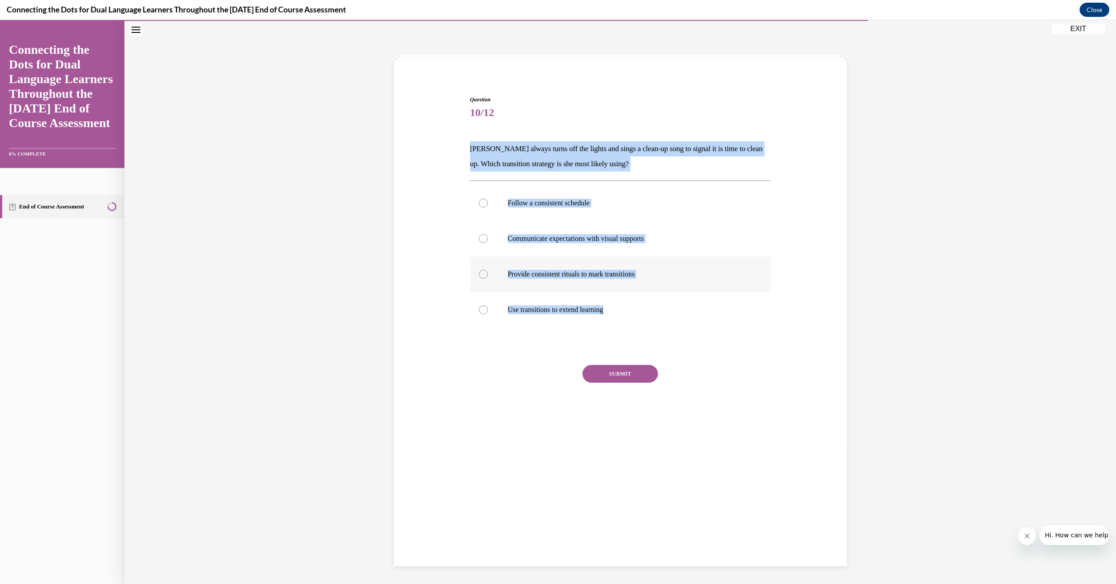
radio input "true"
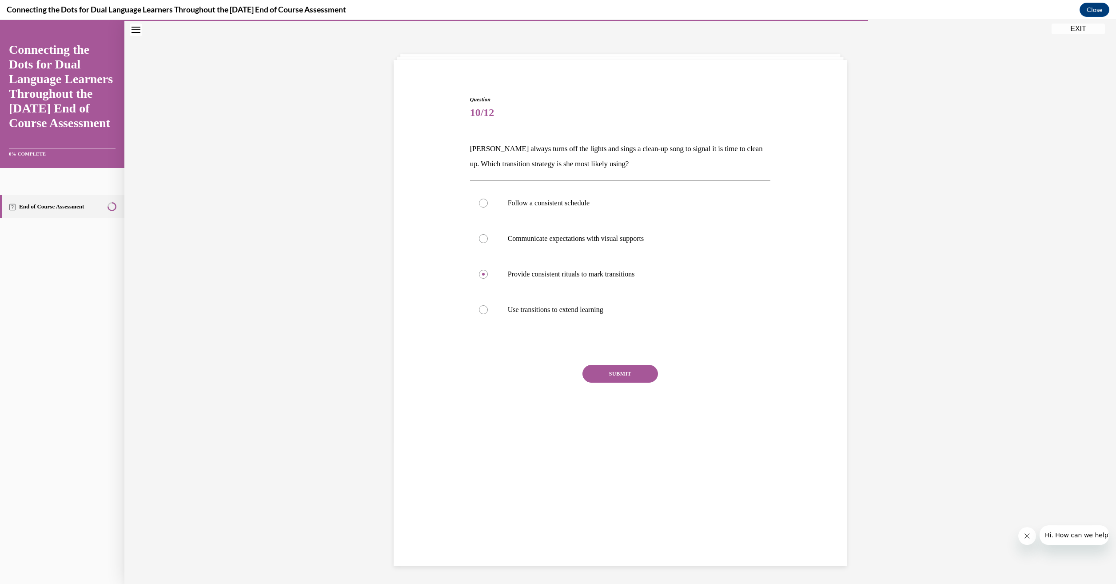
click at [625, 380] on button "SUBMIT" at bounding box center [620, 374] width 76 height 18
click at [622, 490] on button "NEXT" at bounding box center [620, 487] width 76 height 18
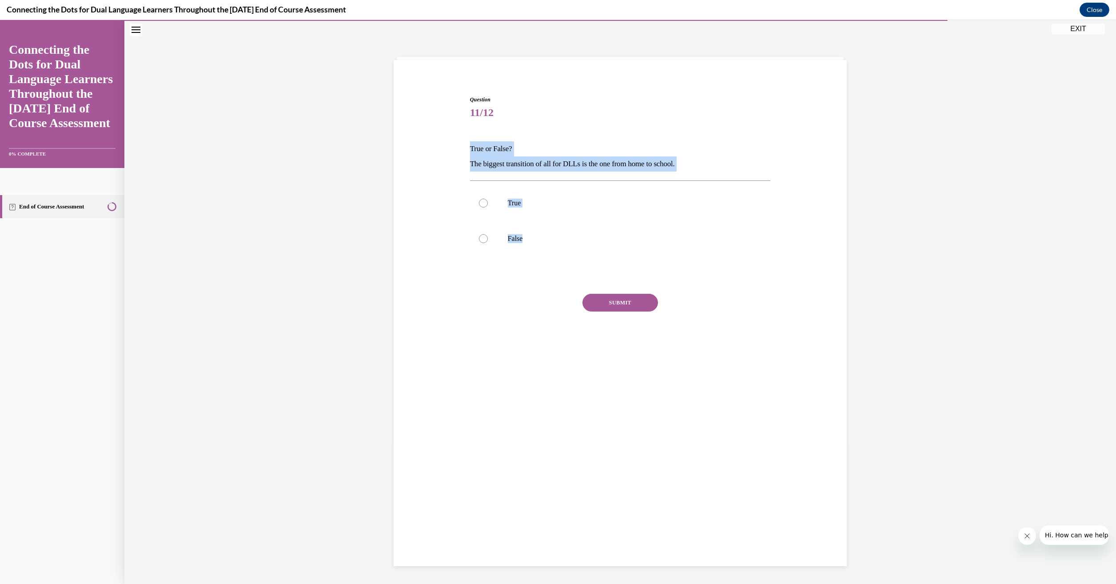
drag, startPoint x: 525, startPoint y: 242, endPoint x: 466, endPoint y: 151, distance: 107.5
click at [470, 151] on div "Question 11/12 True or False? The biggest transition of all for DLLs is the one…" at bounding box center [620, 230] width 301 height 271
drag, startPoint x: 466, startPoint y: 151, endPoint x: 489, endPoint y: 164, distance: 26.4
drag, startPoint x: 478, startPoint y: 203, endPoint x: 484, endPoint y: 210, distance: 8.8
click at [479, 203] on div at bounding box center [483, 203] width 9 height 9
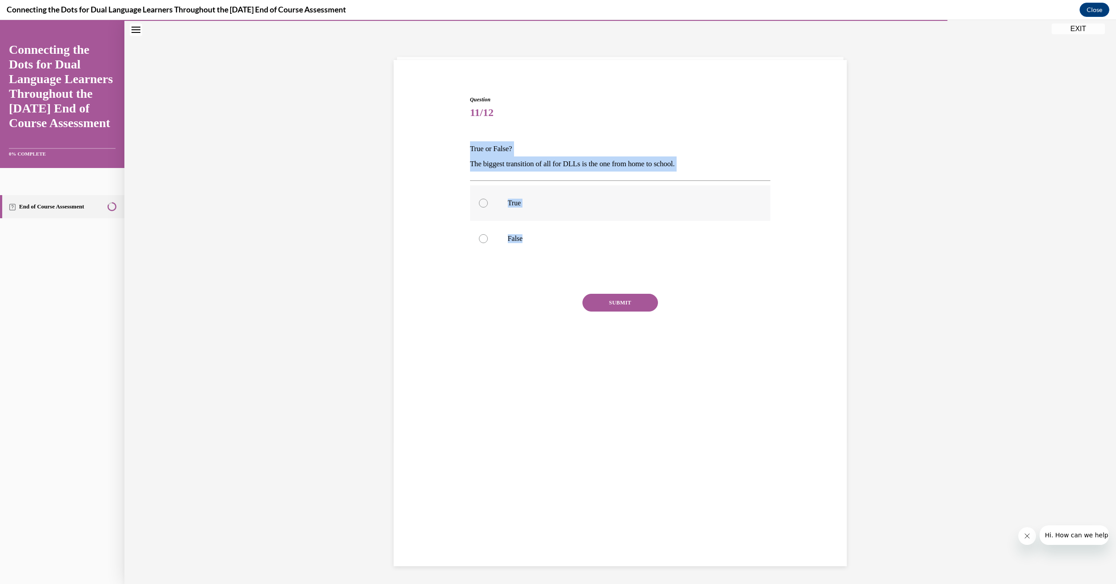
click at [479, 203] on input "True" at bounding box center [483, 203] width 9 height 9
radio input "true"
click at [593, 300] on button "SUBMIT" at bounding box center [620, 303] width 76 height 18
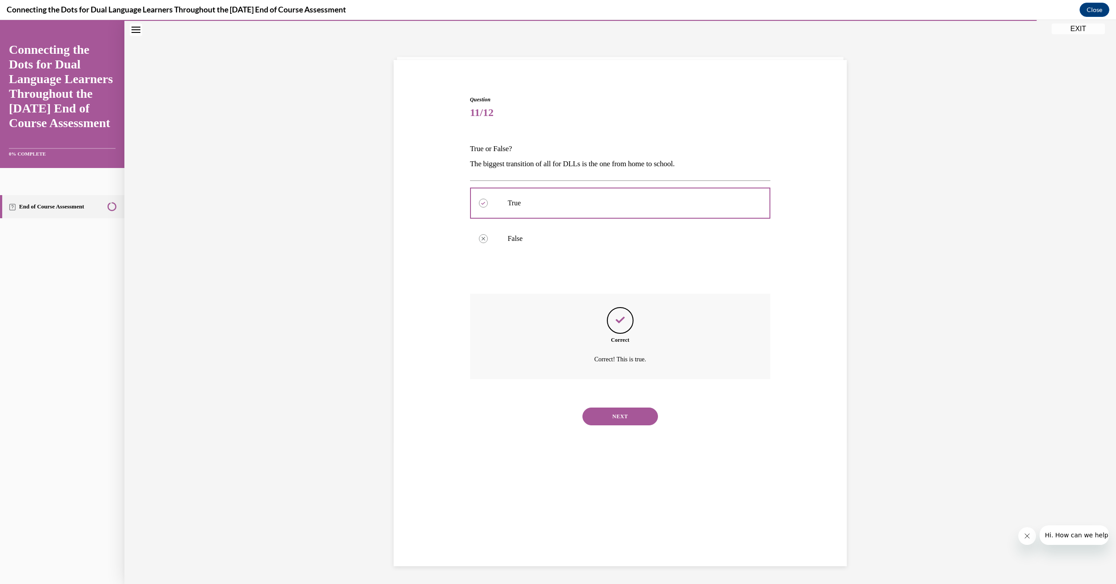
click at [616, 414] on button "NEXT" at bounding box center [620, 416] width 76 height 18
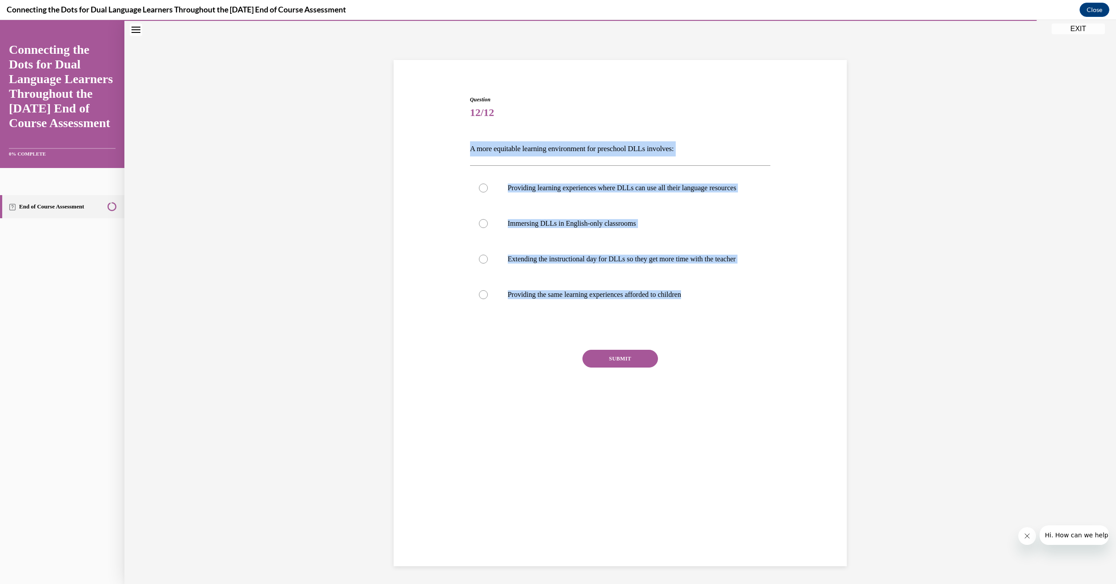
drag, startPoint x: 583, startPoint y: 322, endPoint x: 465, endPoint y: 148, distance: 209.9
click at [468, 148] on div "Question 12/12 A more equitable learning environment for preschool DLLs involve…" at bounding box center [620, 252] width 305 height 340
drag, startPoint x: 465, startPoint y: 148, endPoint x: 512, endPoint y: 150, distance: 46.2
click at [479, 299] on div at bounding box center [483, 294] width 9 height 9
click at [479, 299] on input "Providing the same learning experiences afforded to children" at bounding box center [483, 294] width 9 height 9
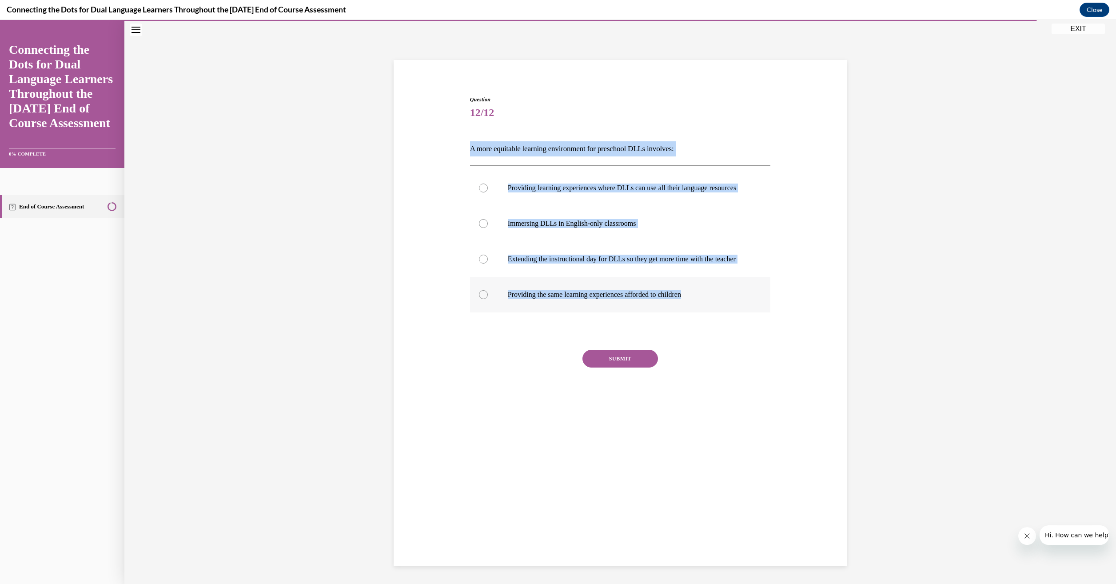
radio input "true"
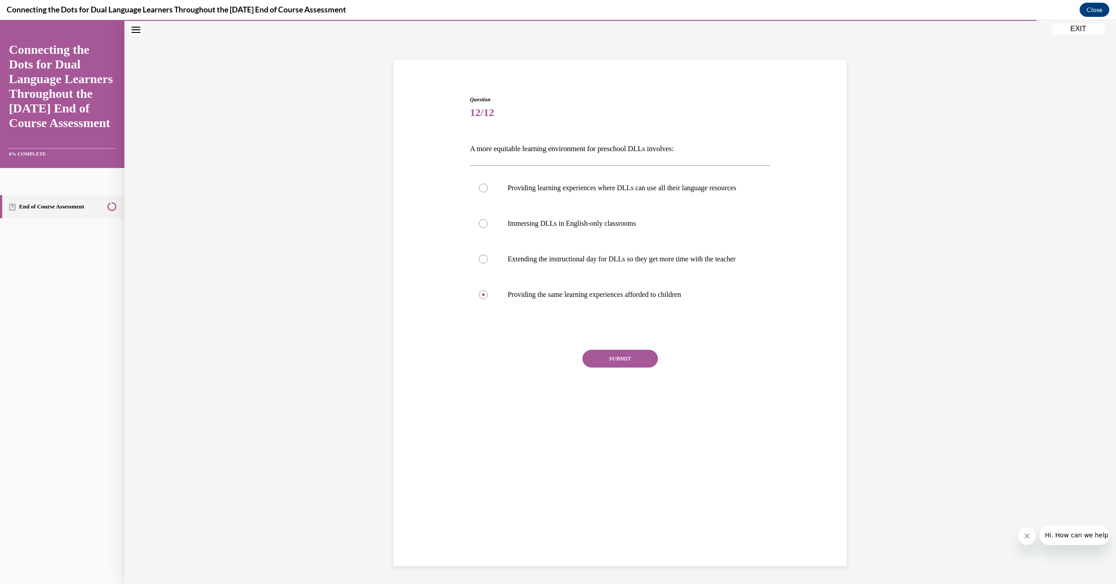
click at [609, 367] on button "SUBMIT" at bounding box center [620, 359] width 76 height 18
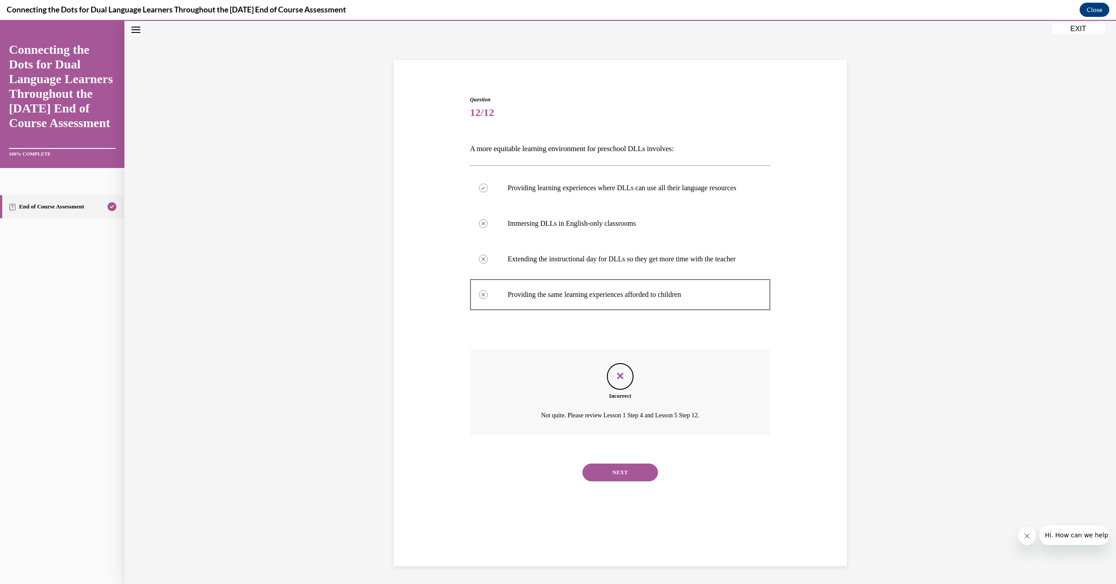
click at [627, 481] on button "NEXT" at bounding box center [620, 472] width 76 height 18
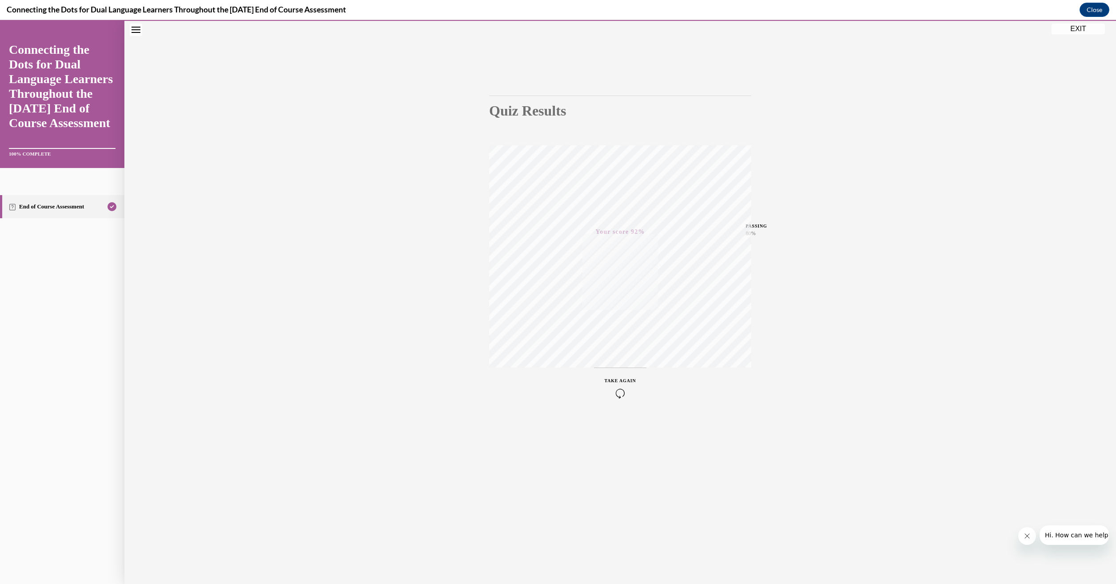
click at [1074, 32] on button "EXIT" at bounding box center [1077, 29] width 53 height 11
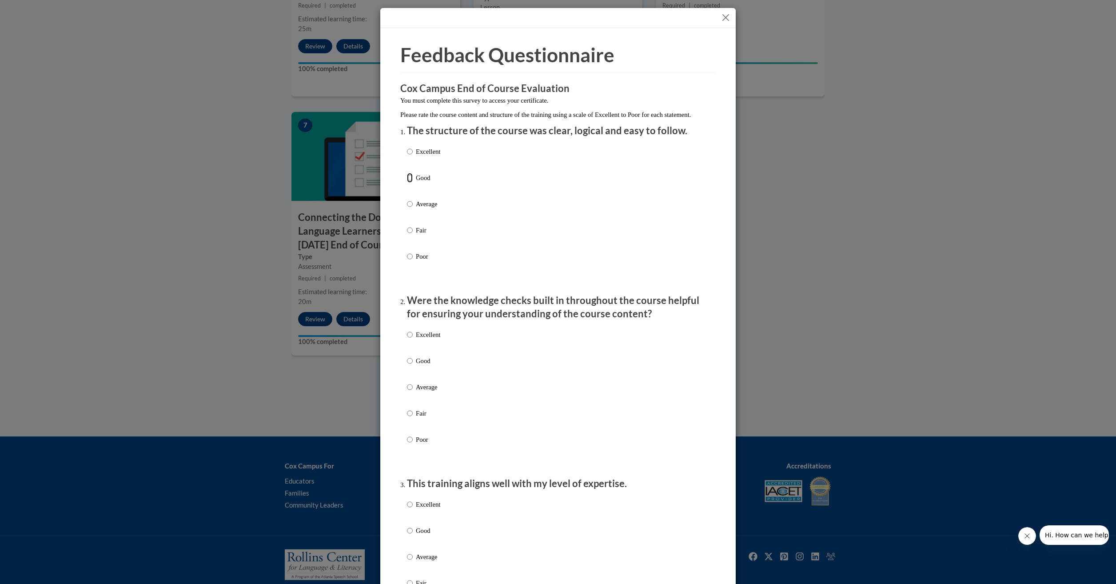
click at [407, 183] on input "Good" at bounding box center [410, 178] width 6 height 10
radio input "true"
click at [407, 366] on input "Good" at bounding box center [410, 361] width 6 height 10
radio input "true"
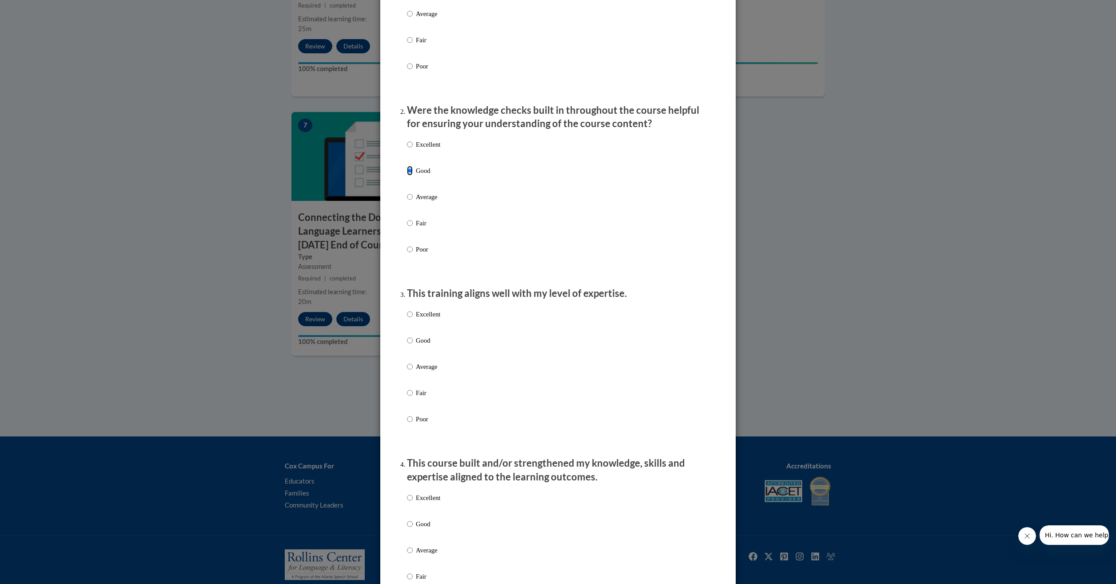
scroll to position [266, 0]
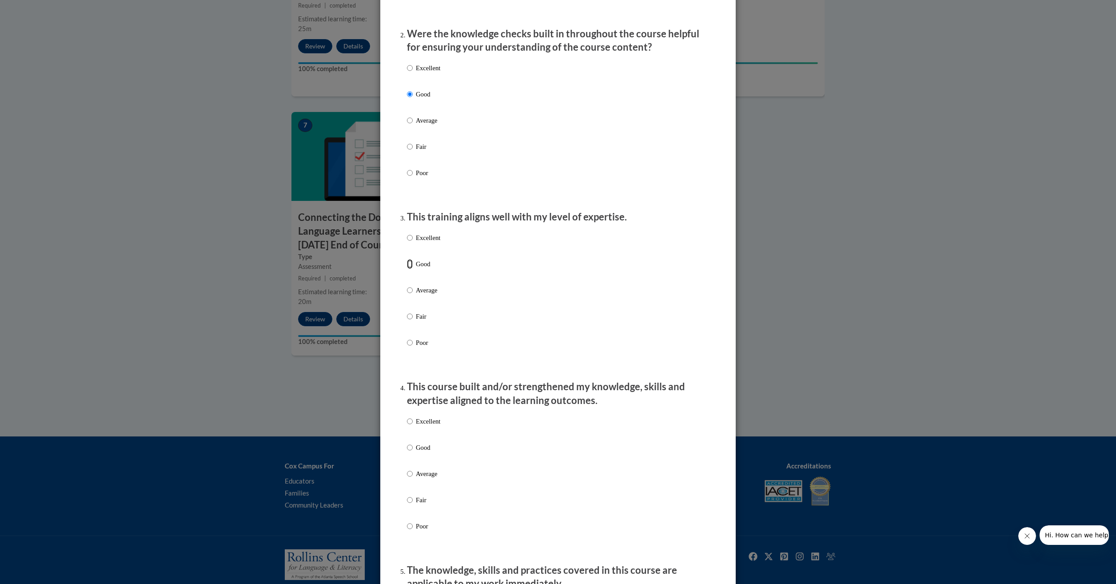
drag, startPoint x: 408, startPoint y: 273, endPoint x: 410, endPoint y: 428, distance: 155.0
click at [407, 269] on input "Good" at bounding box center [410, 264] width 6 height 10
radio input "true"
click at [407, 452] on input "Good" at bounding box center [410, 447] width 6 height 10
radio input "true"
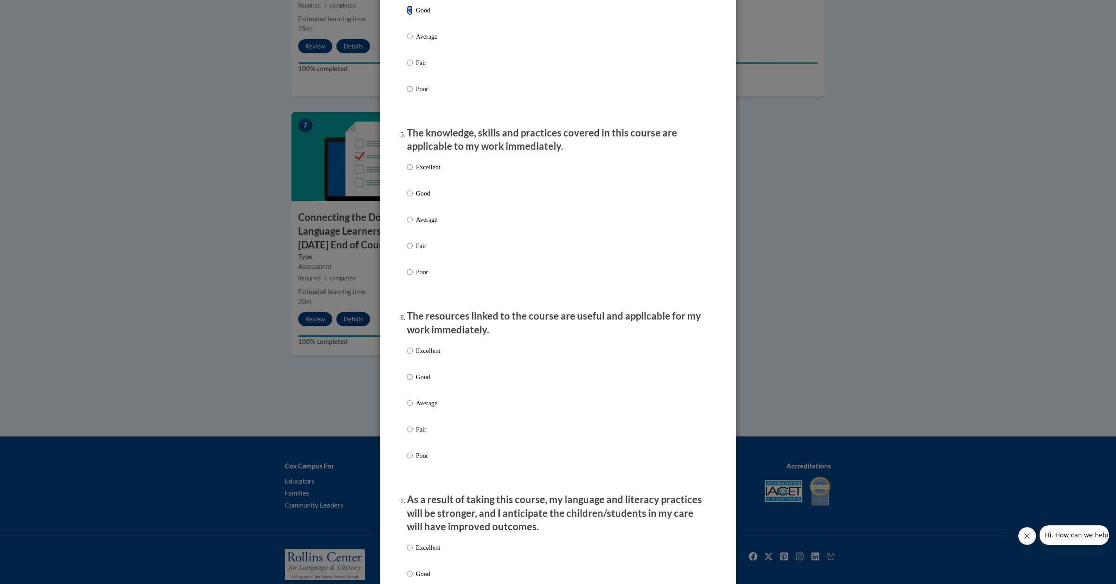
scroll to position [711, 0]
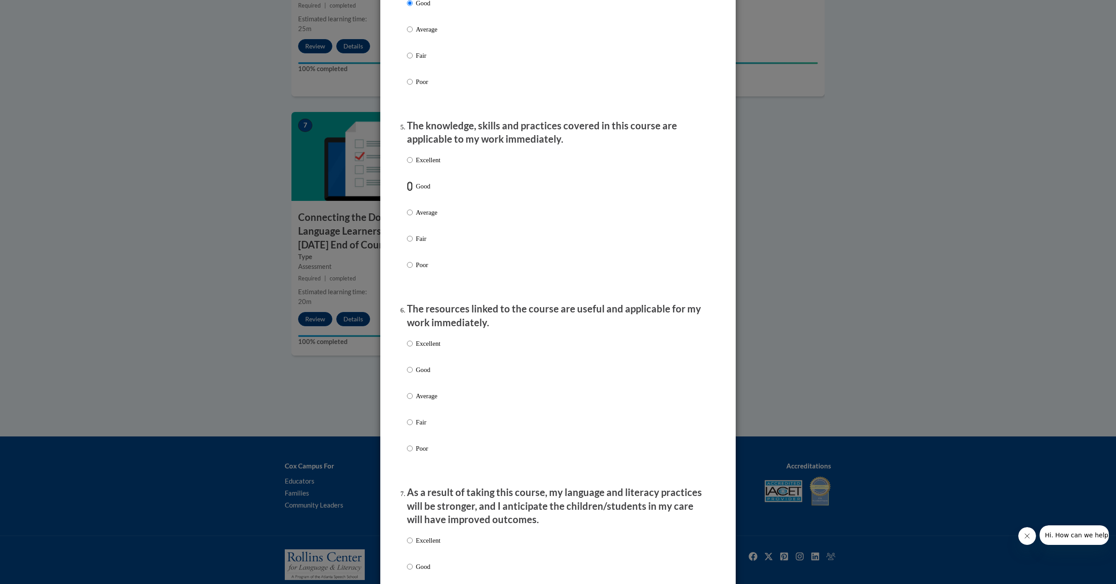
click at [407, 191] on input "Good" at bounding box center [410, 186] width 6 height 10
radio input "true"
click at [407, 374] on input "Good" at bounding box center [410, 370] width 6 height 10
radio input "true"
click at [407, 571] on input "Good" at bounding box center [410, 566] width 6 height 10
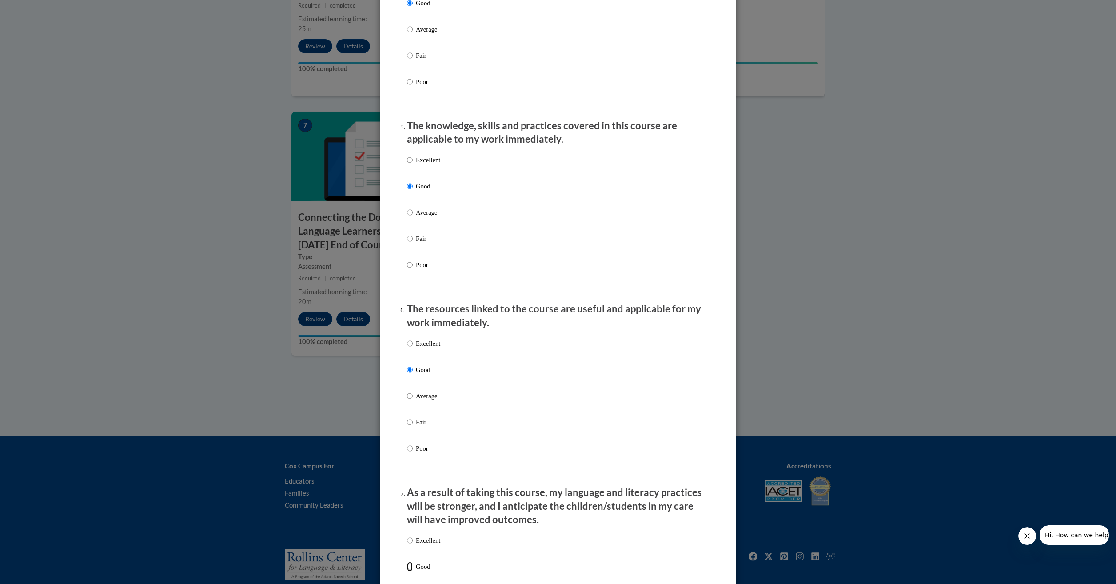
radio input "true"
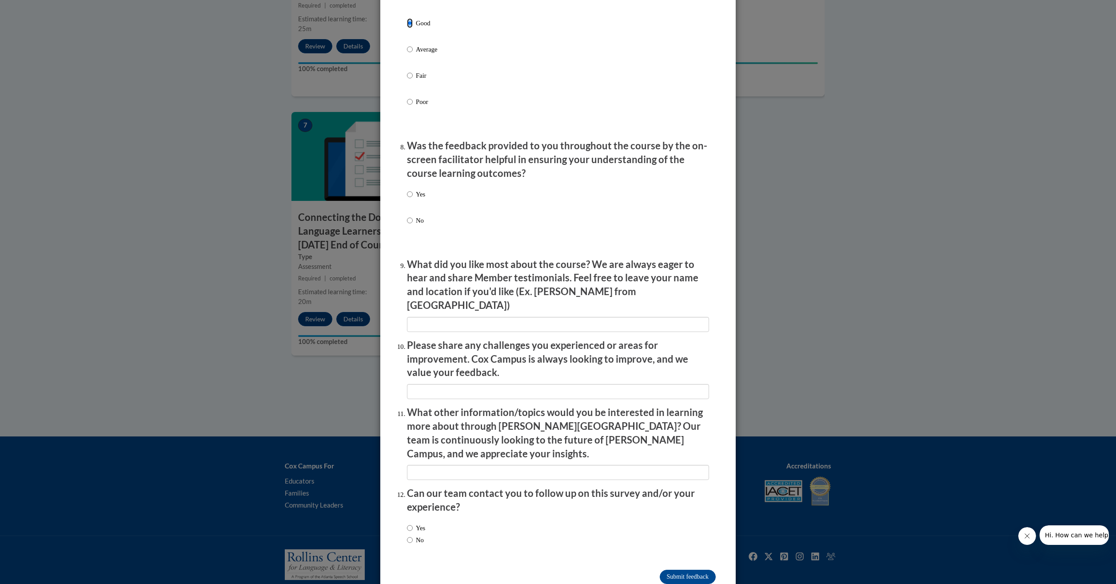
scroll to position [1262, 0]
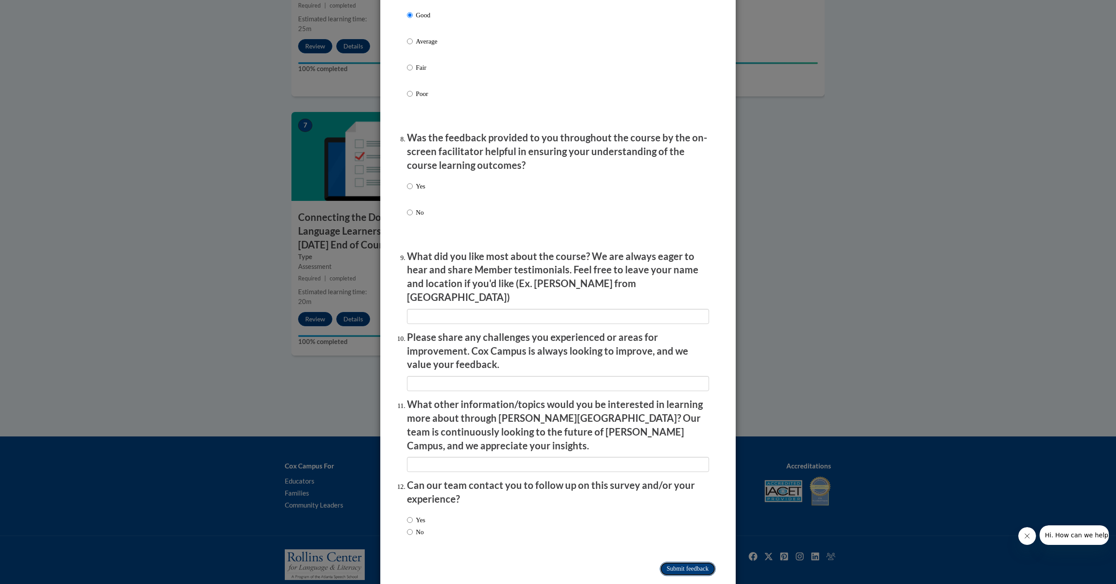
click at [674, 561] on input "Submit feedback" at bounding box center [688, 568] width 56 height 14
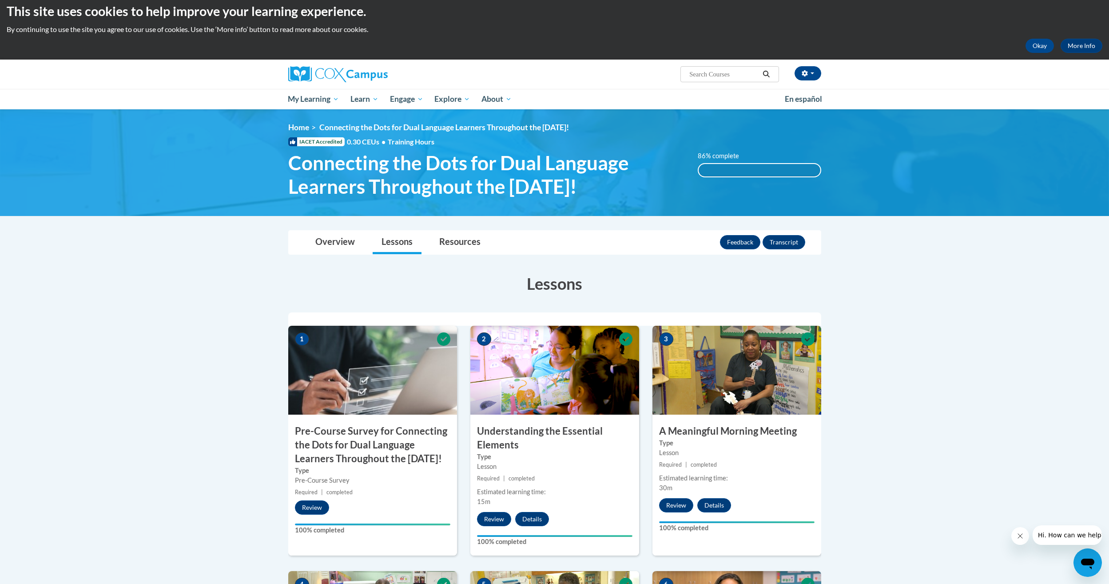
scroll to position [0, 0]
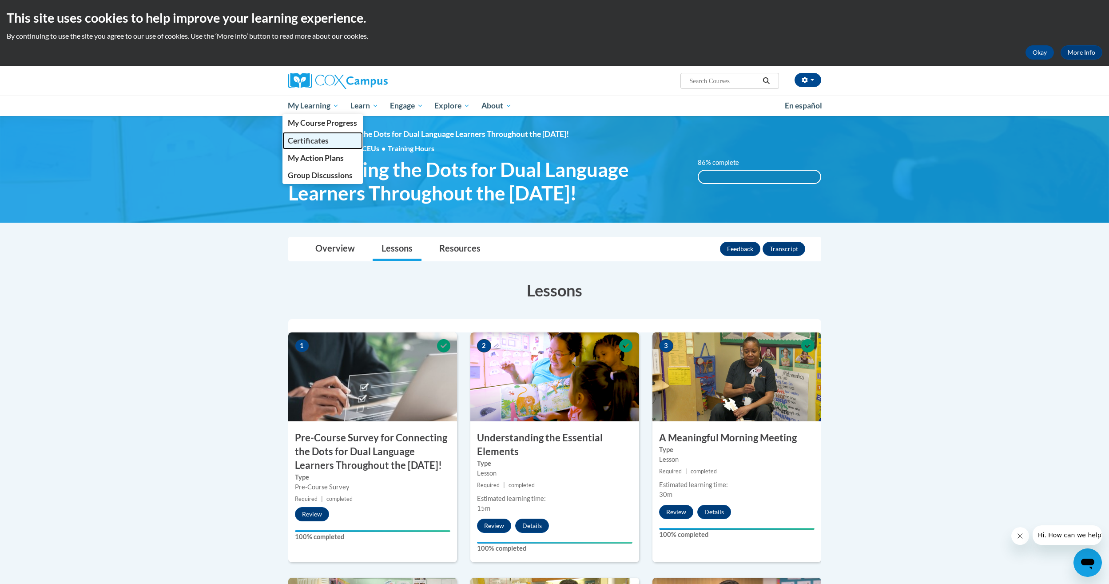
click at [314, 146] on link "Certificates" at bounding box center [322, 140] width 81 height 17
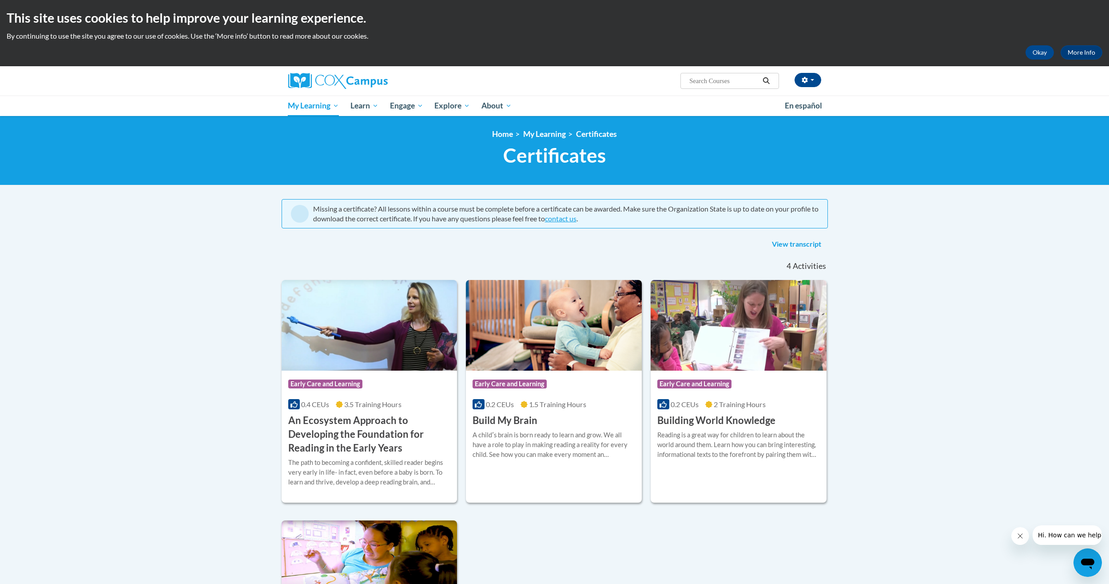
scroll to position [178, 0]
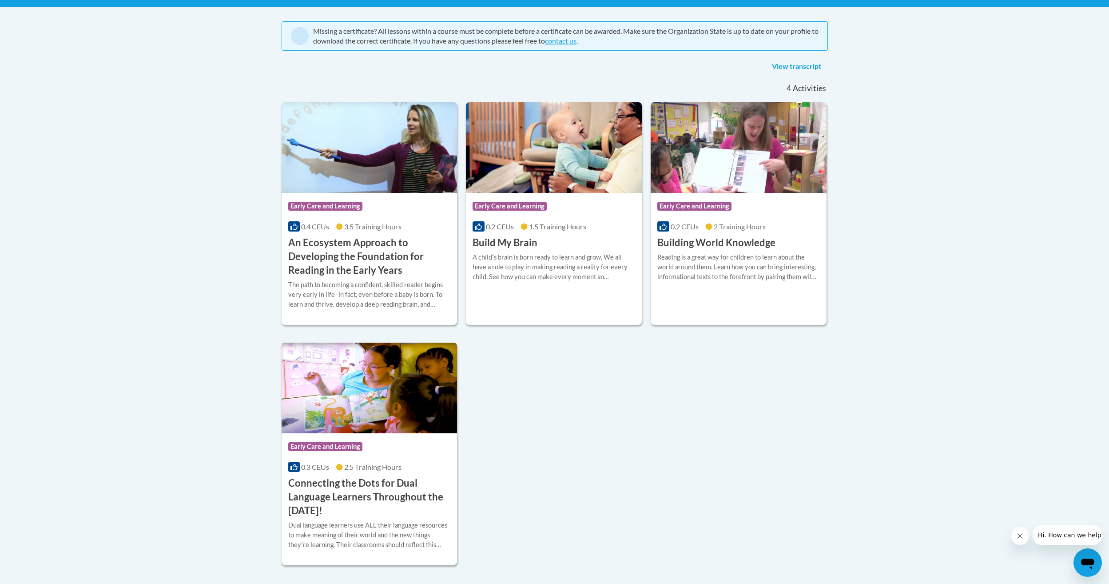
click at [340, 499] on h3 "Connecting the Dots for Dual Language Learners Throughout the Preschool Day!" at bounding box center [369, 496] width 163 height 41
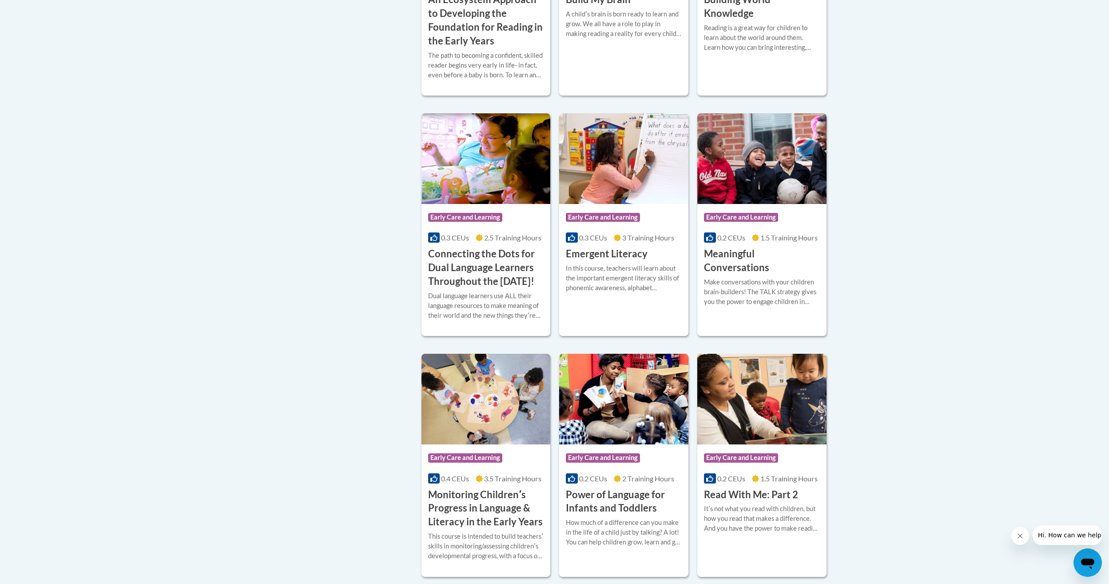
scroll to position [311, 0]
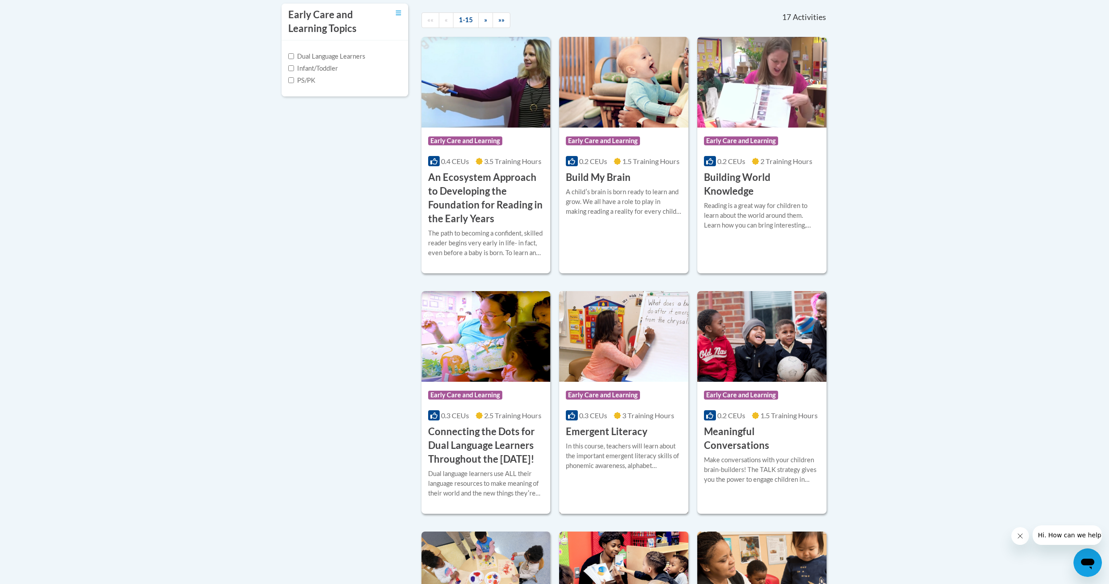
click at [632, 339] on img at bounding box center [623, 336] width 129 height 91
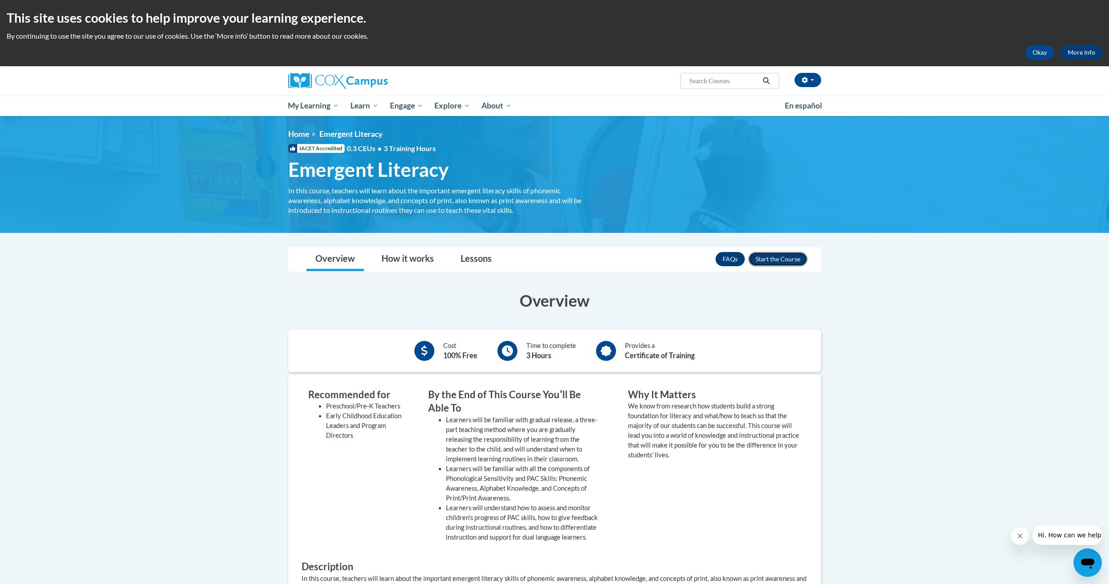
click at [771, 258] on button "Enroll" at bounding box center [777, 259] width 59 height 14
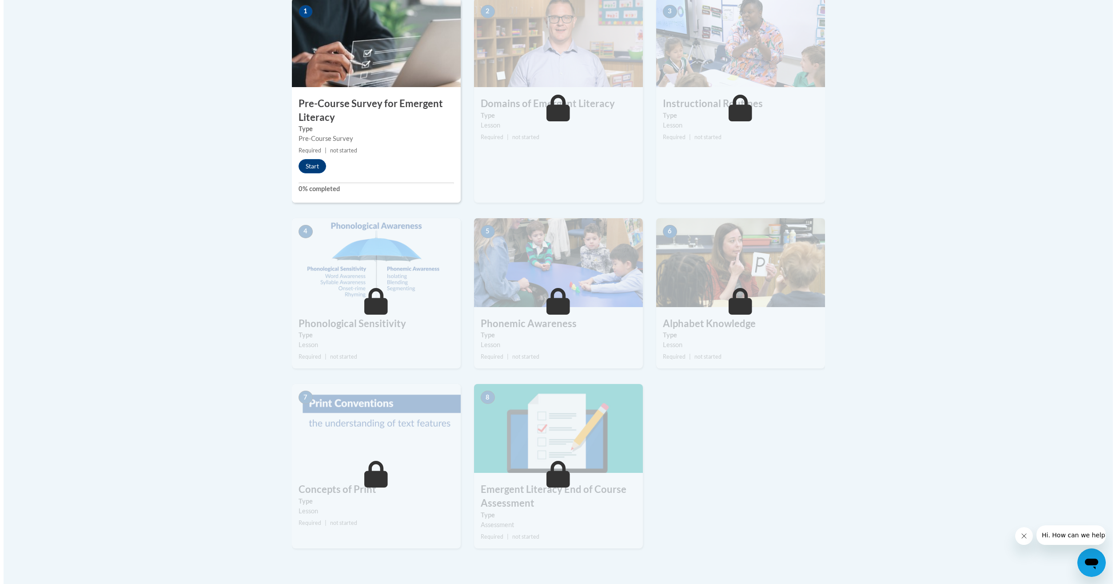
scroll to position [355, 0]
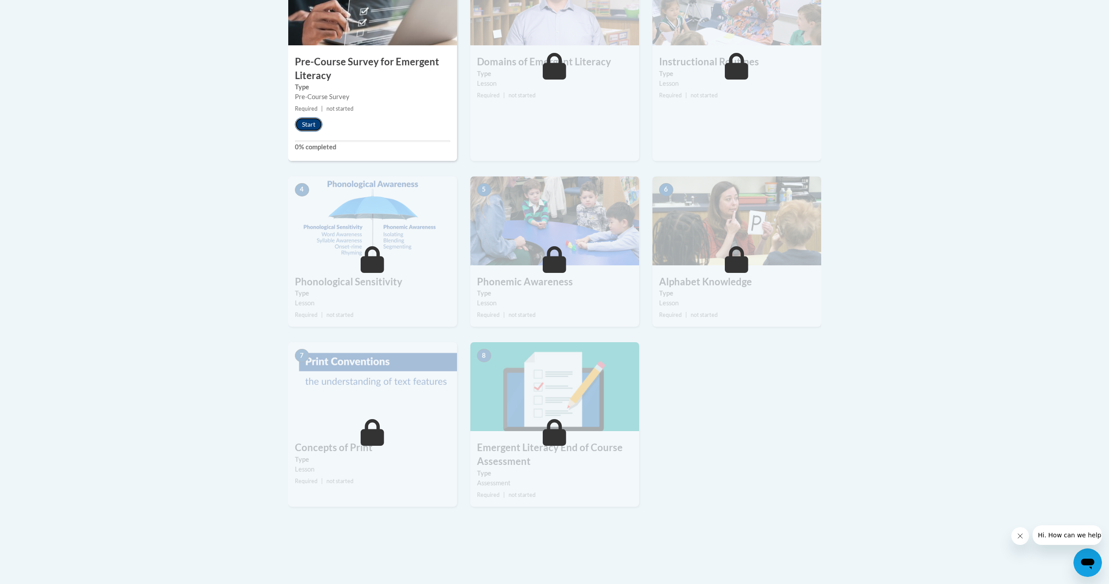
click at [315, 125] on button "Start" at bounding box center [309, 124] width 28 height 14
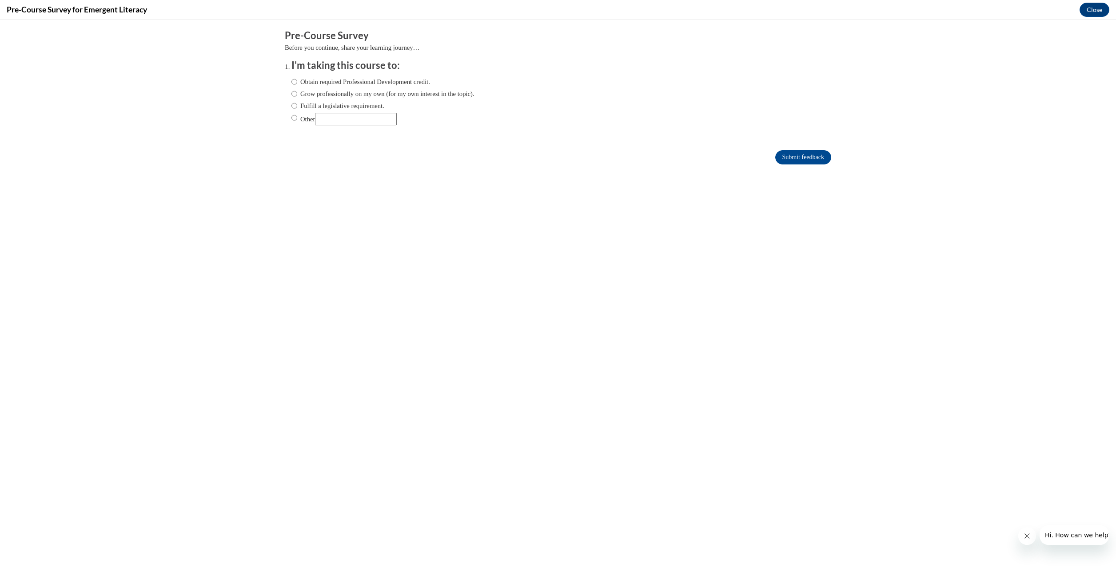
scroll to position [0, 0]
click at [291, 80] on input "Obtain required Professional Development credit." at bounding box center [294, 82] width 6 height 10
radio input "true"
click at [791, 160] on input "Submit feedback" at bounding box center [803, 157] width 56 height 14
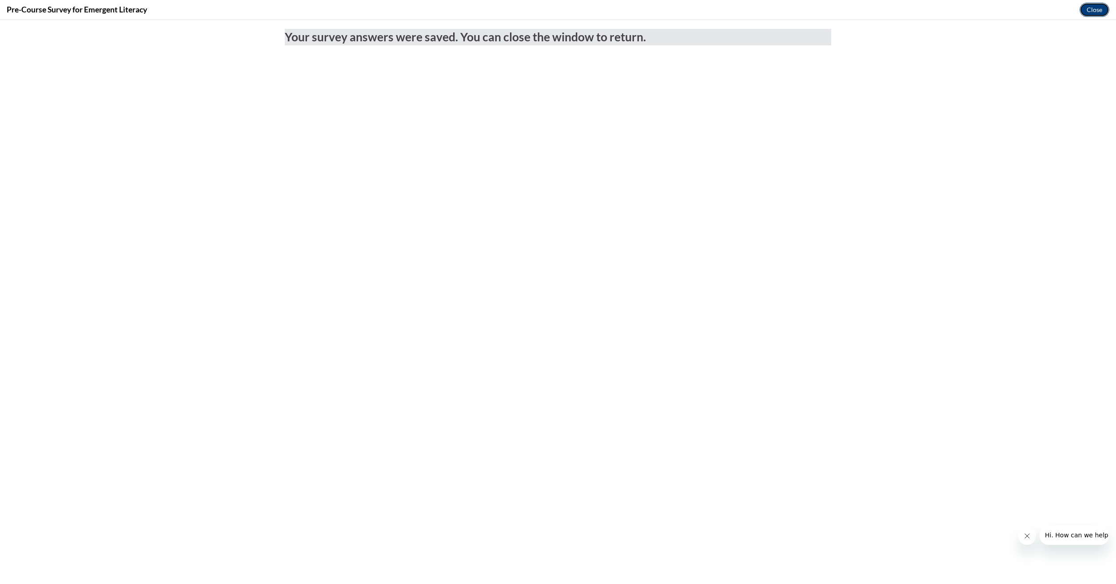
click at [1086, 14] on button "Close" at bounding box center [1094, 10] width 30 height 14
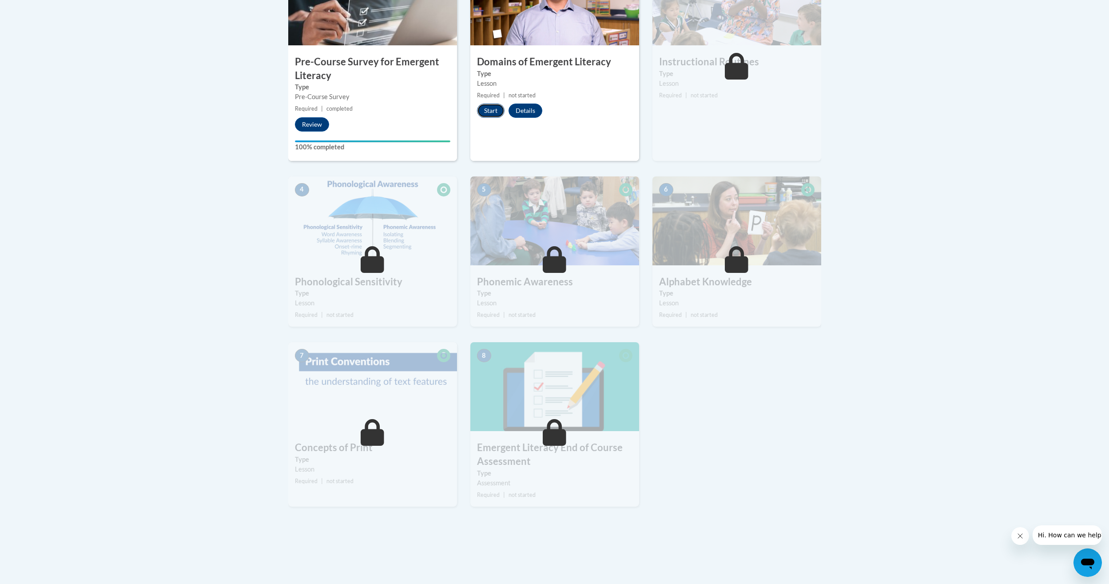
click at [493, 114] on button "Start" at bounding box center [491, 110] width 28 height 14
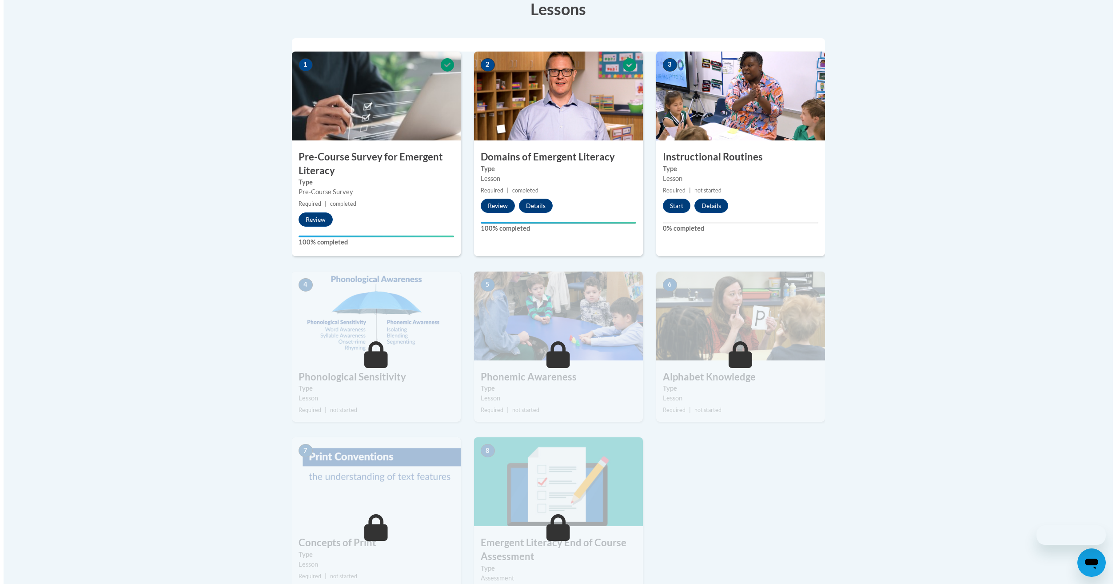
scroll to position [266, 0]
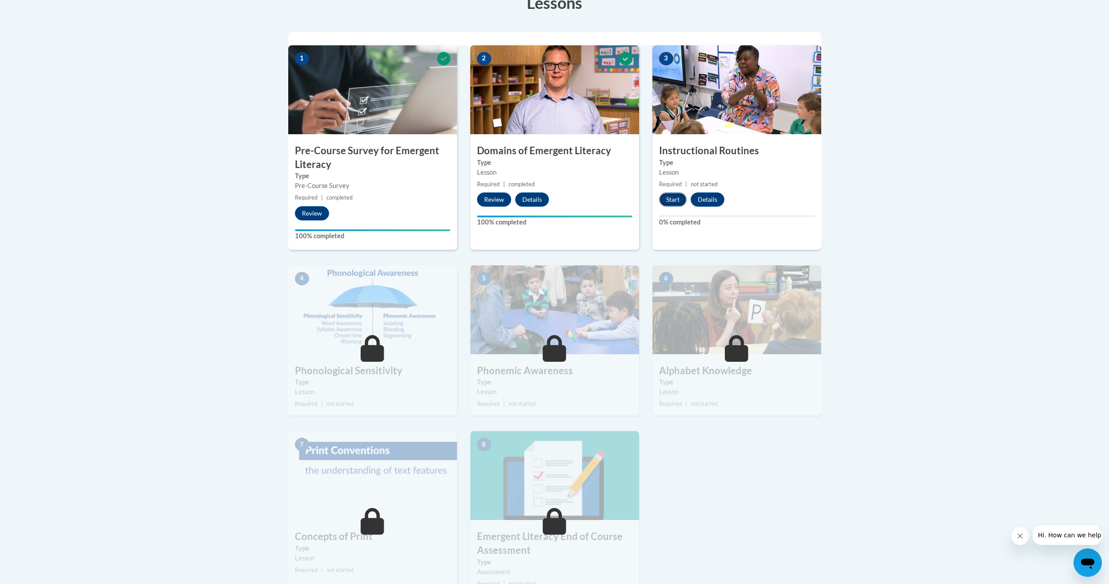
click at [673, 200] on button "Start" at bounding box center [673, 199] width 28 height 14
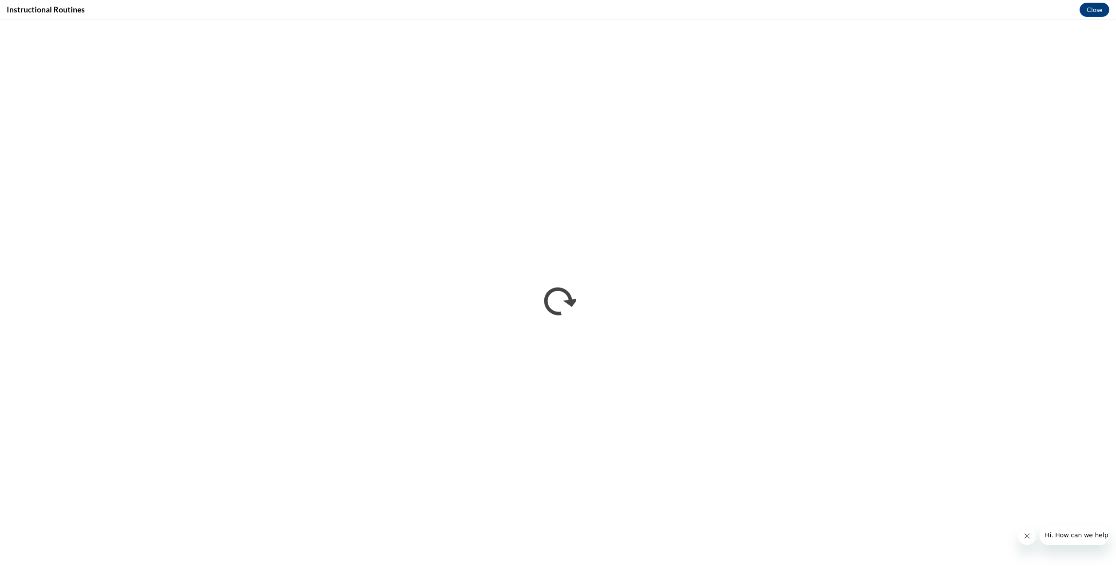
scroll to position [0, 0]
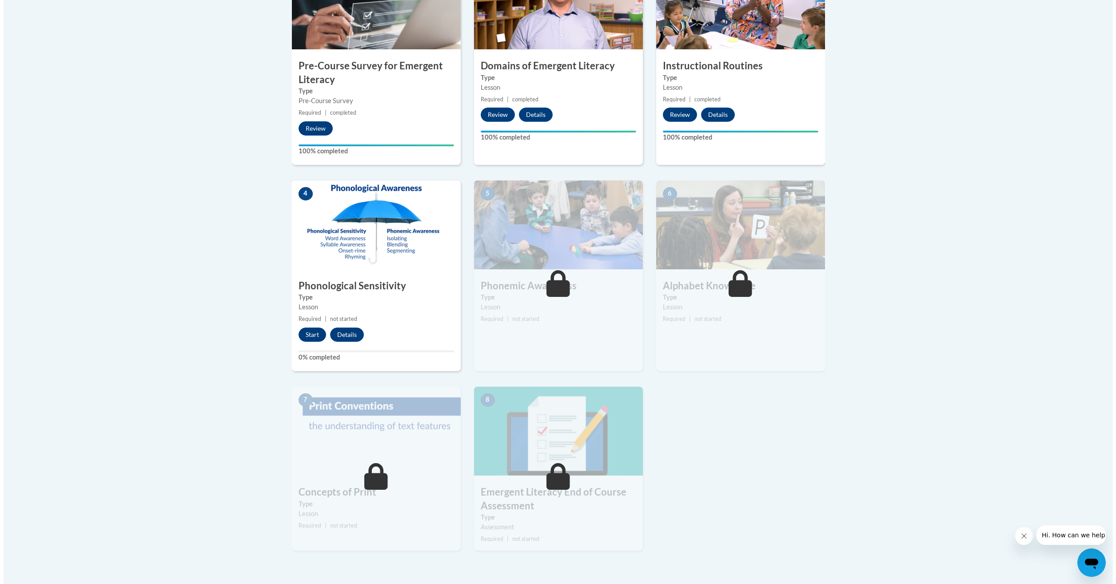
scroll to position [355, 0]
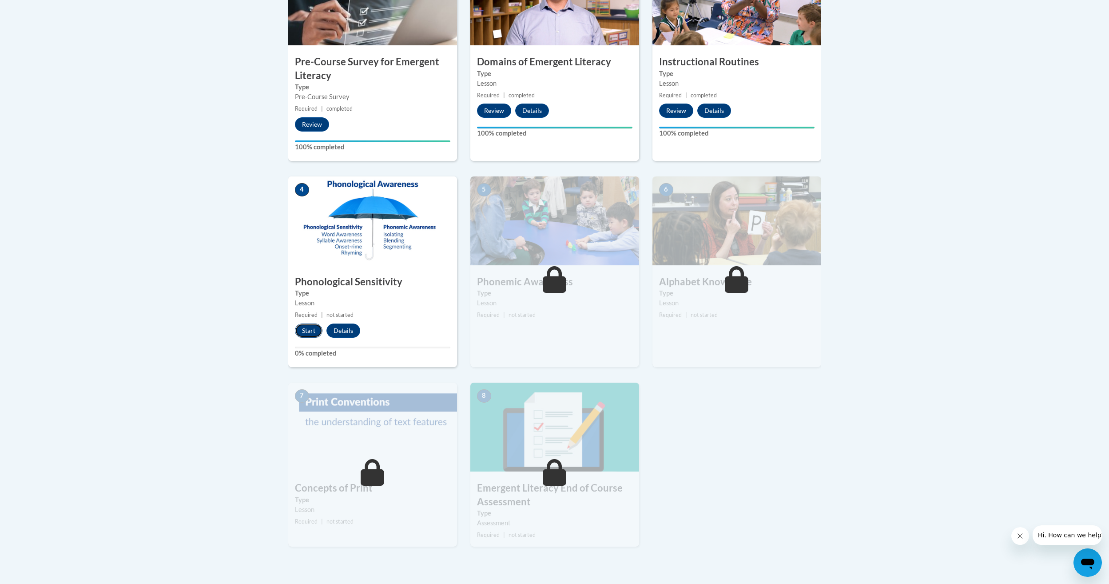
click at [307, 332] on button "Start" at bounding box center [309, 330] width 28 height 14
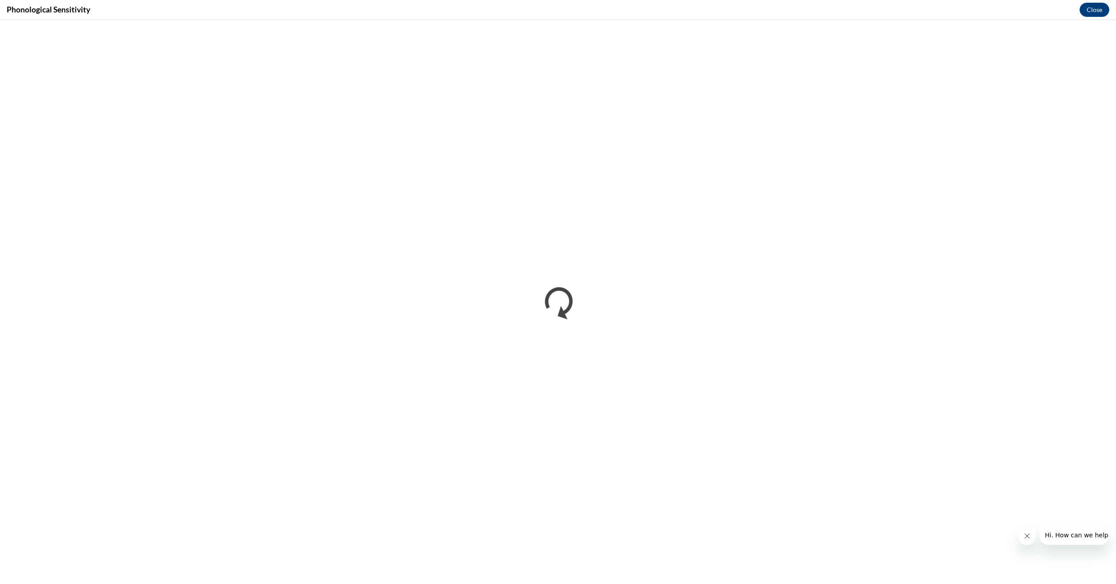
scroll to position [0, 0]
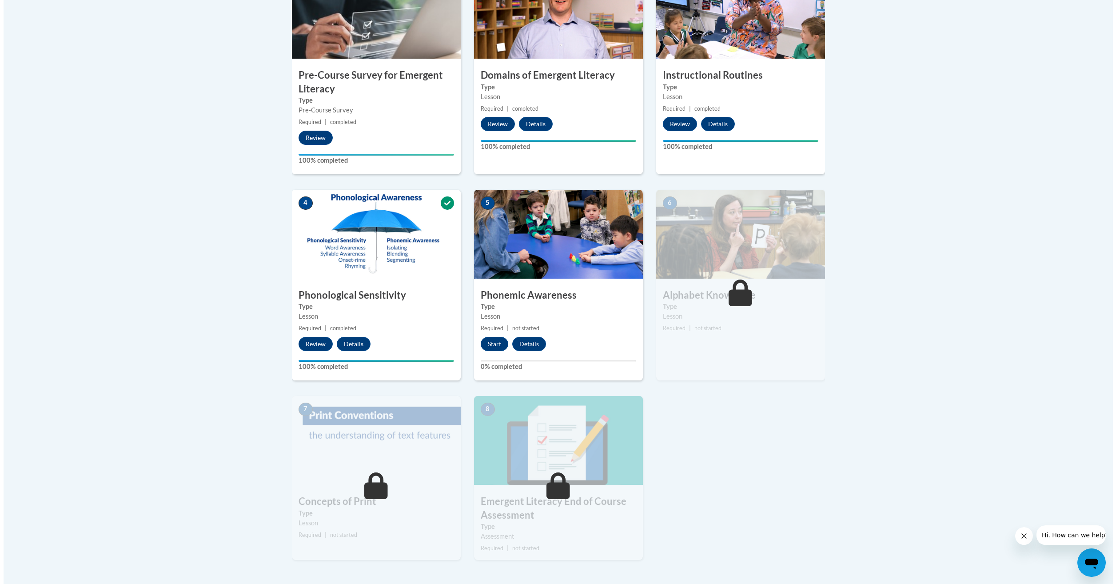
scroll to position [355, 0]
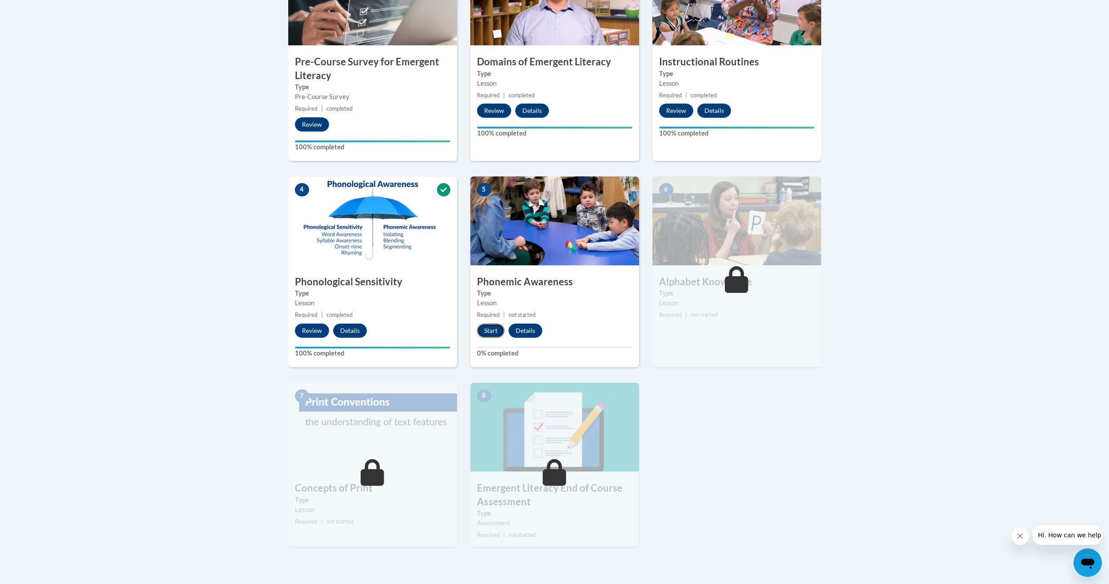
click at [493, 334] on button "Start" at bounding box center [491, 330] width 28 height 14
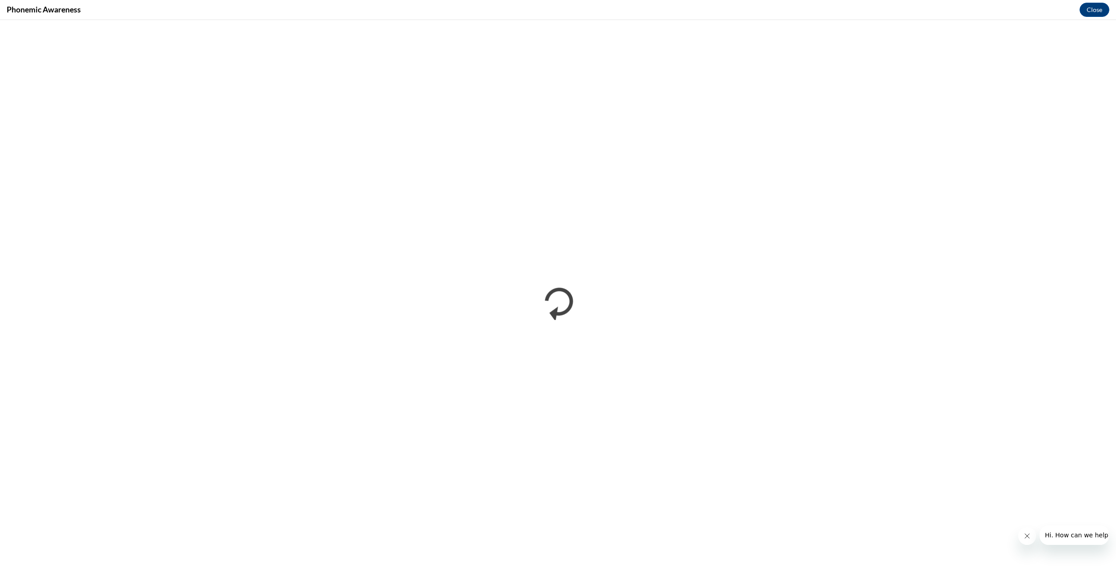
scroll to position [0, 0]
